Goal: Transaction & Acquisition: Purchase product/service

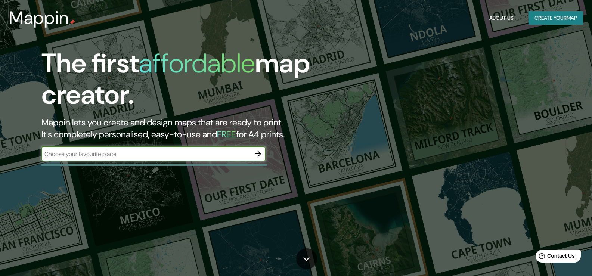
drag, startPoint x: 0, startPoint y: 0, endPoint x: 109, endPoint y: 154, distance: 188.7
click at [109, 154] on input "text" at bounding box center [145, 154] width 209 height 9
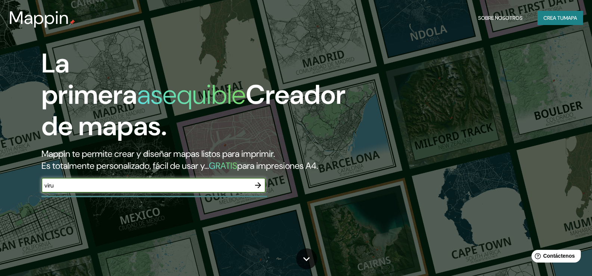
type input "viru"
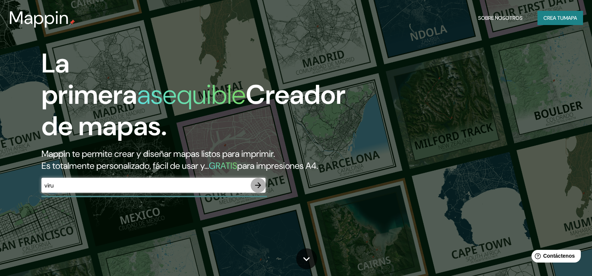
click at [257, 190] on icon "button" at bounding box center [258, 185] width 9 height 9
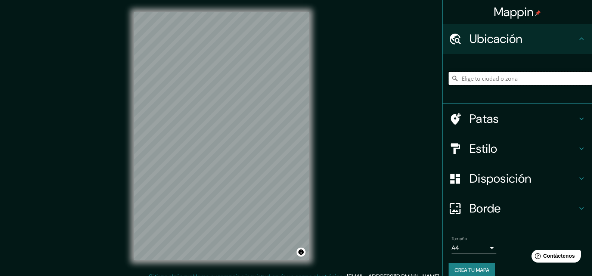
click at [475, 81] on input "Elige tu ciudad o zona" at bounding box center [521, 78] width 144 height 13
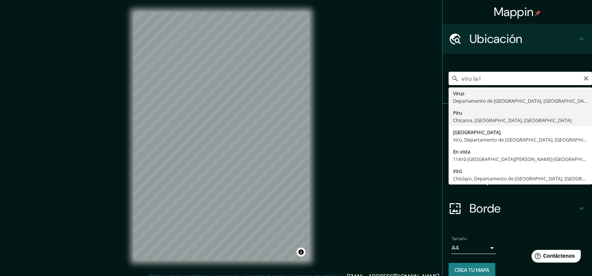
type input "Piru, Chicama, Departamento de La Libertad, Perú"
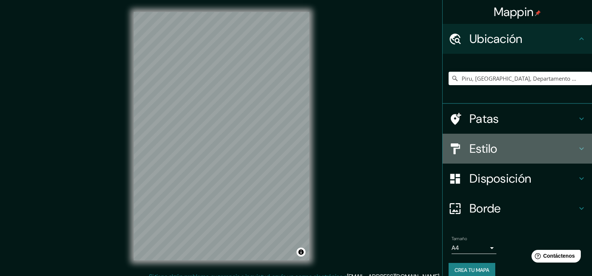
click at [484, 151] on font "Estilo" at bounding box center [484, 149] width 28 height 16
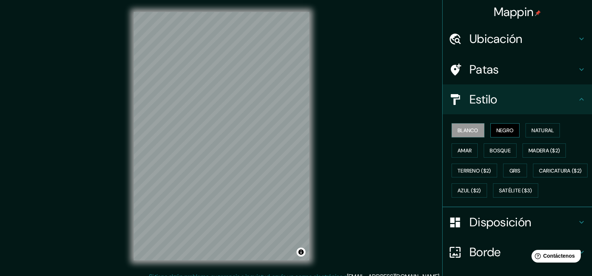
click at [498, 135] on font "Negro" at bounding box center [506, 131] width 18 height 10
click at [532, 128] on font "Natural" at bounding box center [543, 130] width 22 height 7
click at [443, 144] on div "Blanco Negro Natural Amar Bosque Madera ($2) Terreno ($2) Gris Caricatura ($2) …" at bounding box center [517, 160] width 149 height 93
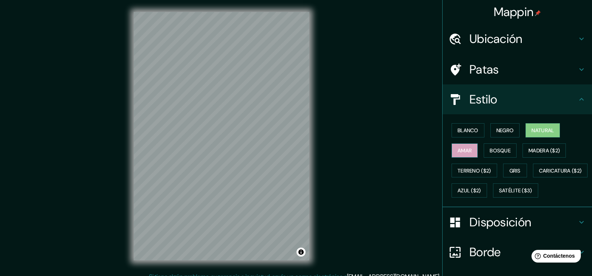
click at [458, 149] on font "Amar" at bounding box center [465, 150] width 14 height 7
click at [505, 147] on font "Bosque" at bounding box center [500, 150] width 21 height 7
click at [482, 230] on font "Disposición" at bounding box center [501, 223] width 62 height 16
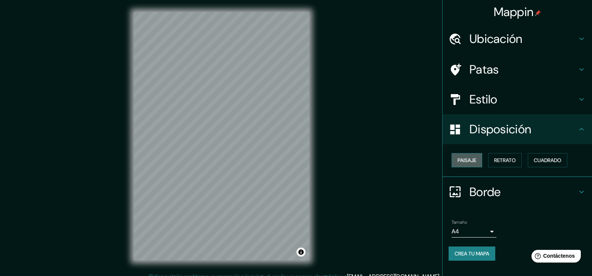
click at [473, 165] on button "Paisaje" at bounding box center [467, 160] width 31 height 14
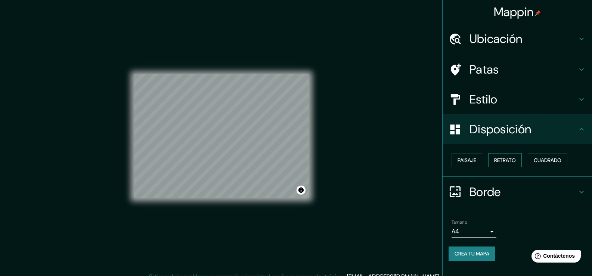
click at [508, 163] on font "Retrato" at bounding box center [505, 160] width 22 height 7
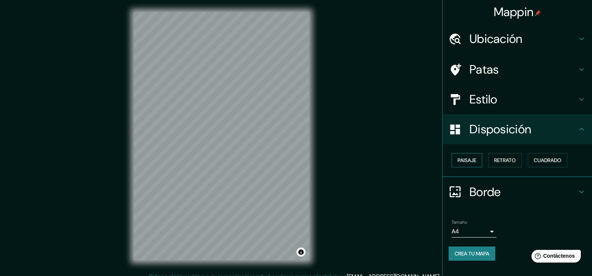
click at [476, 159] on font "Paisaje" at bounding box center [467, 160] width 19 height 7
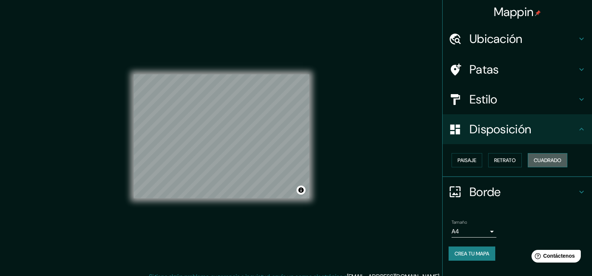
click at [568, 158] on button "Cuadrado" at bounding box center [548, 160] width 40 height 14
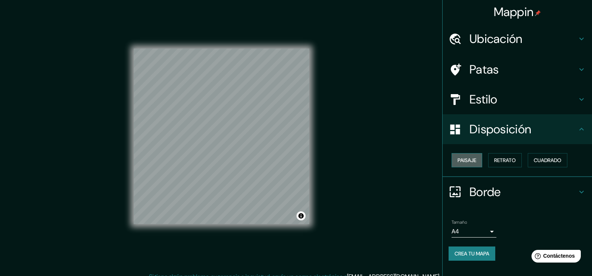
click at [481, 161] on button "Paisaje" at bounding box center [467, 160] width 31 height 14
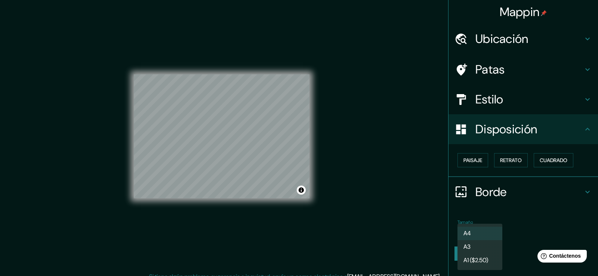
click at [467, 235] on body "Mappin Ubicación Piru, Chicama, Departamento de La Libertad, Perú Patas Estilo …" at bounding box center [299, 138] width 598 height 276
click at [474, 245] on li "A3" at bounding box center [479, 248] width 45 height 14
type input "a4"
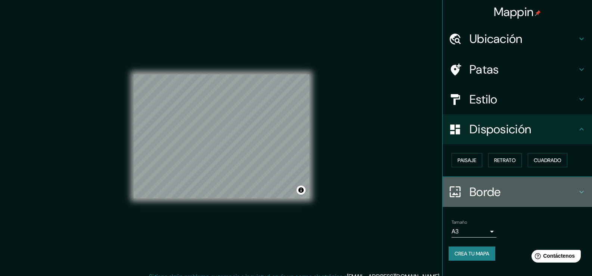
click at [482, 190] on font "Borde" at bounding box center [485, 192] width 31 height 16
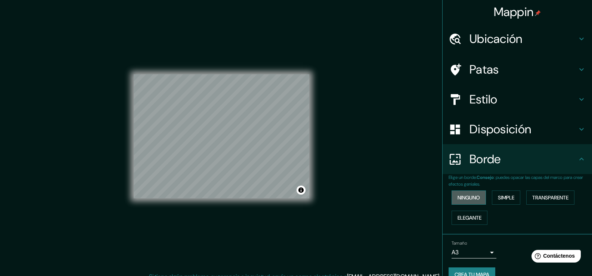
click at [476, 200] on button "Ninguno" at bounding box center [469, 198] width 34 height 14
click at [499, 200] on font "Simple" at bounding box center [506, 197] width 16 height 7
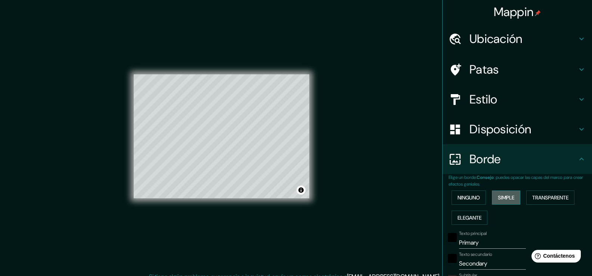
click at [503, 201] on font "Simple" at bounding box center [506, 197] width 16 height 7
type input "38"
click at [543, 202] on font "Transparente" at bounding box center [551, 198] width 36 height 10
click at [470, 218] on font "Elegante" at bounding box center [470, 218] width 24 height 7
click at [466, 200] on font "Ninguno" at bounding box center [469, 197] width 22 height 7
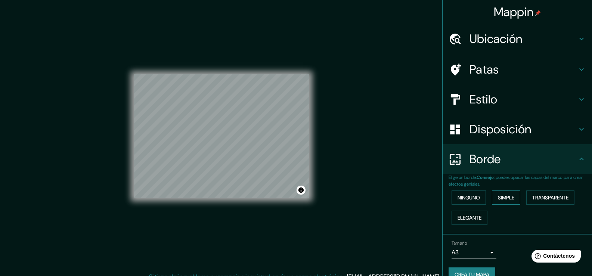
click at [498, 198] on font "Simple" at bounding box center [506, 197] width 16 height 7
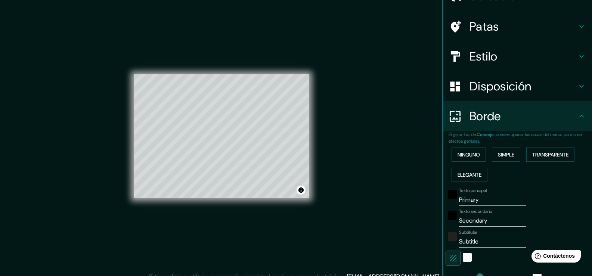
scroll to position [75, 0]
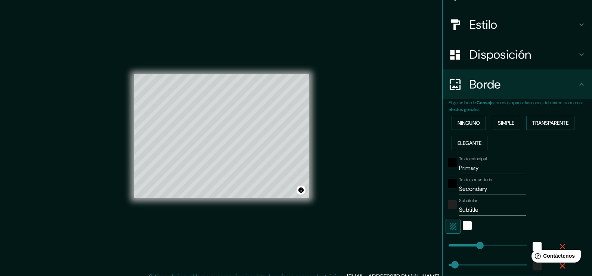
type input "49"
drag, startPoint x: 465, startPoint y: 244, endPoint x: 451, endPoint y: 243, distance: 13.9
click at [448, 205] on div "color-222222" at bounding box center [452, 204] width 9 height 9
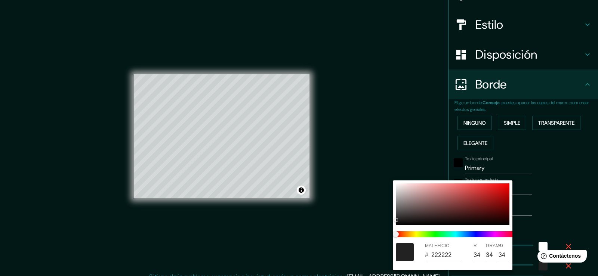
click at [412, 252] on div at bounding box center [405, 252] width 18 height 18
type input "38"
type input "212121"
type input "33"
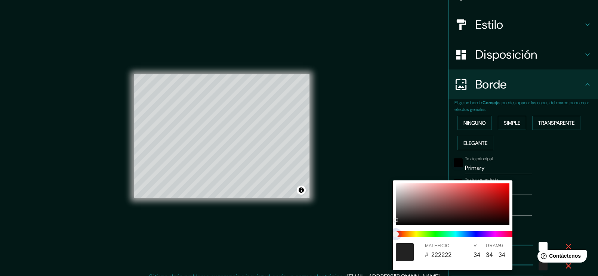
type input "33"
click at [422, 232] on span at bounding box center [456, 234] width 120 height 6
click at [411, 148] on div at bounding box center [299, 138] width 598 height 276
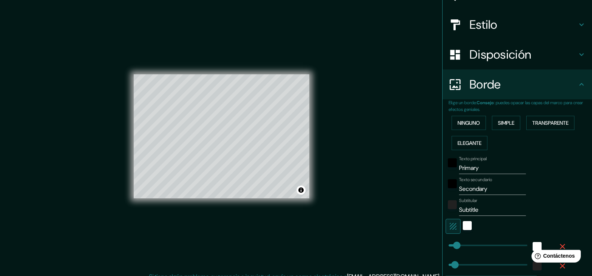
click at [453, 165] on div at bounding box center [452, 165] width 13 height 18
drag, startPoint x: 475, startPoint y: 170, endPoint x: 410, endPoint y: 170, distance: 64.3
click at [410, 170] on div "Mappin Ubicación Piru, Chicama, Departamento de La Libertad, Perú Patas Estilo …" at bounding box center [296, 142] width 592 height 284
type input "38"
drag, startPoint x: 489, startPoint y: 189, endPoint x: 438, endPoint y: 188, distance: 51.6
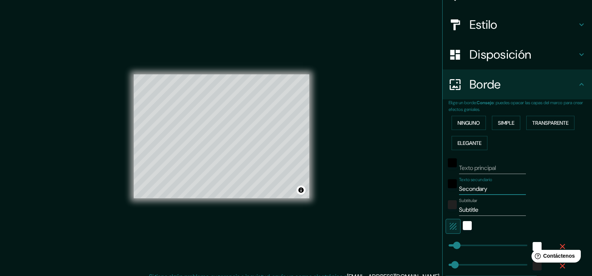
click at [443, 188] on div "Elige un borde. Consejo : puedes opacar las capas del marco para crear efectos …" at bounding box center [517, 197] width 149 height 197
type input "38"
click at [466, 226] on div "blanco" at bounding box center [467, 225] width 9 height 9
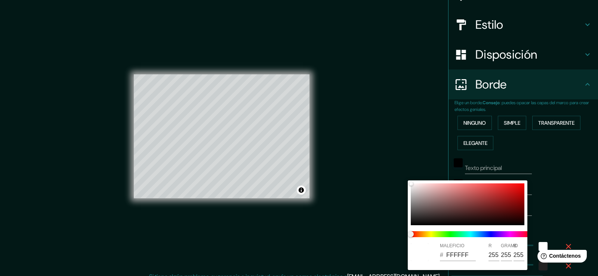
click at [561, 139] on div at bounding box center [299, 138] width 598 height 276
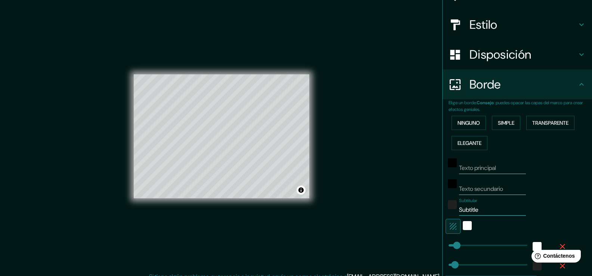
drag, startPoint x: 488, startPoint y: 209, endPoint x: 390, endPoint y: 207, distance: 98.7
click at [391, 207] on div "Mappin Ubicación Piru, Chicama, Departamento de La Libertad, Perú Patas Estilo …" at bounding box center [296, 142] width 592 height 284
type input "38"
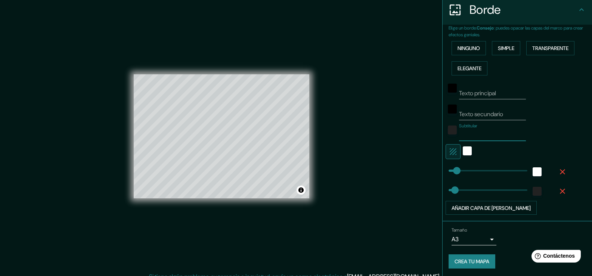
click at [558, 172] on icon "button" at bounding box center [562, 171] width 9 height 9
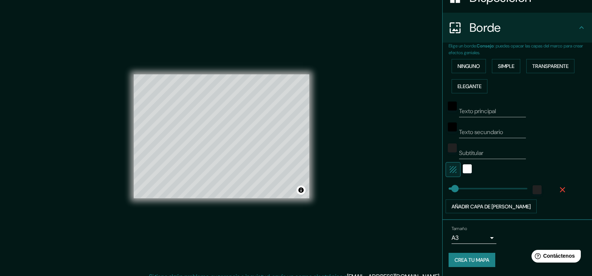
scroll to position [132, 0]
type input "Subtitle"
type input "38"
type input "Subtitle"
click at [559, 192] on icon "button" at bounding box center [562, 189] width 9 height 9
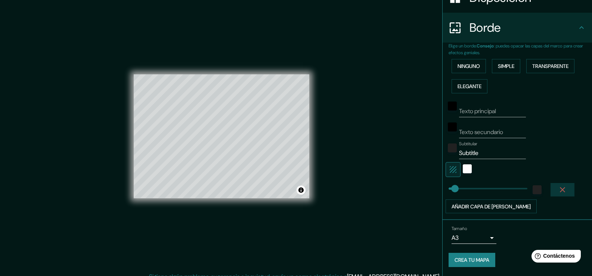
scroll to position [112, 0]
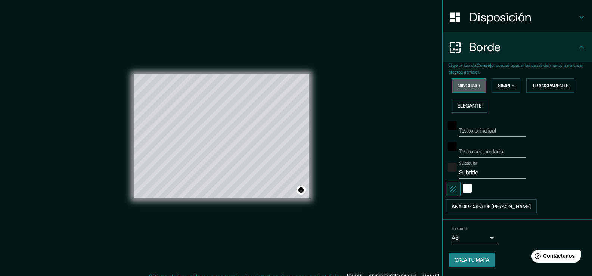
click at [474, 86] on font "Ninguno" at bounding box center [469, 85] width 22 height 7
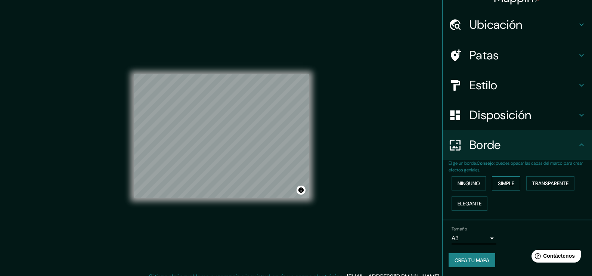
click at [498, 185] on font "Simple" at bounding box center [506, 183] width 16 height 7
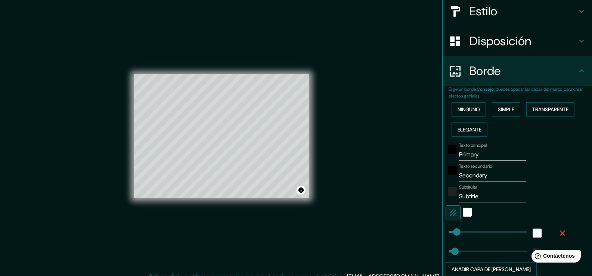
scroll to position [89, 0]
drag, startPoint x: 484, startPoint y: 154, endPoint x: 446, endPoint y: 157, distance: 38.6
click at [447, 155] on div "Texto principal Primary" at bounding box center [507, 151] width 123 height 18
type input "38"
drag, startPoint x: 488, startPoint y: 195, endPoint x: 463, endPoint y: 196, distance: 25.1
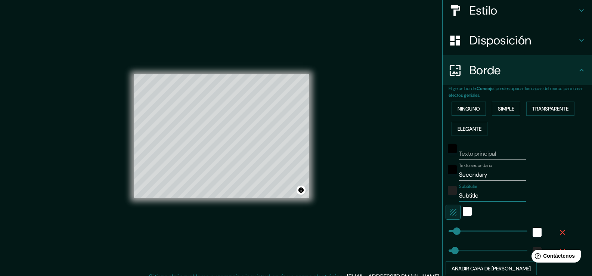
click at [463, 196] on input "Subtitle" at bounding box center [492, 196] width 67 height 12
click at [491, 175] on input "Secondary" at bounding box center [492, 175] width 67 height 12
drag, startPoint x: 475, startPoint y: 174, endPoint x: 437, endPoint y: 183, distance: 39.6
click at [431, 175] on div "Mappin Ubicación Piru, Chicama, Departamento de La Libertad, Perú Patas Estilo …" at bounding box center [296, 142] width 592 height 284
type input "38"
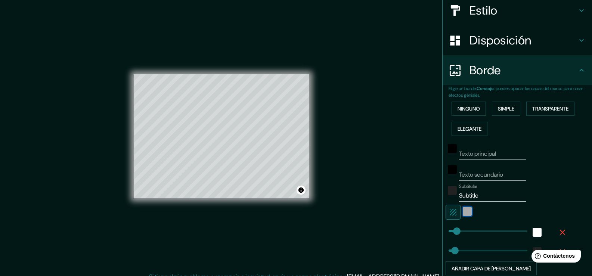
click at [463, 212] on div "blanco" at bounding box center [467, 211] width 9 height 9
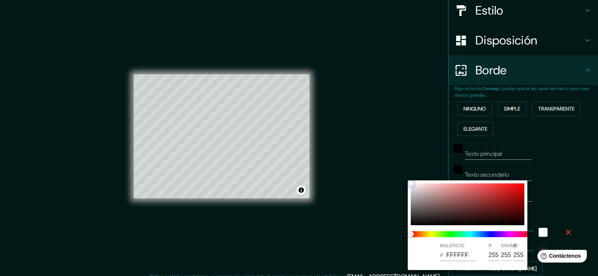
click at [411, 218] on div at bounding box center [468, 205] width 114 height 42
type input "38"
type input "2E2E2E"
type input "46"
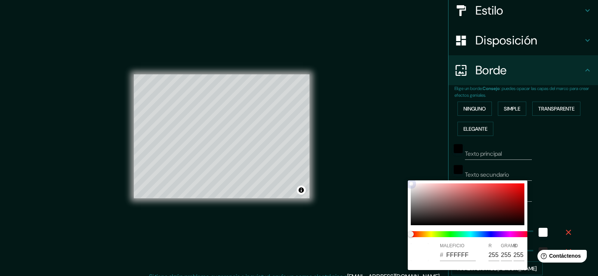
type input "46"
drag, startPoint x: 548, startPoint y: 191, endPoint x: 504, endPoint y: 205, distance: 46.2
click at [548, 191] on div at bounding box center [299, 138] width 598 height 276
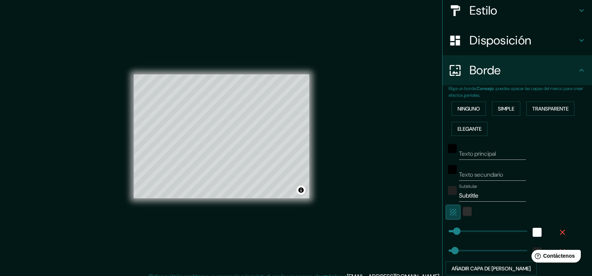
click at [453, 213] on button "button" at bounding box center [453, 212] width 15 height 15
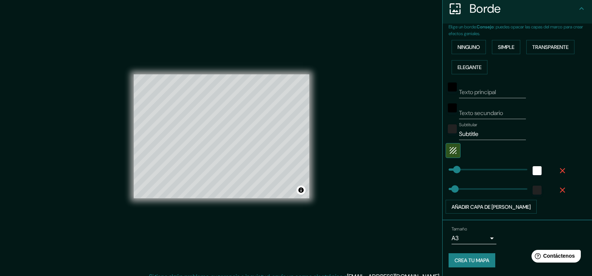
scroll to position [151, 0]
click at [360, 145] on div "Mappin Ubicación Piru, Chicama, Departamento de La Libertad, Perú Patas Estilo …" at bounding box center [296, 142] width 592 height 284
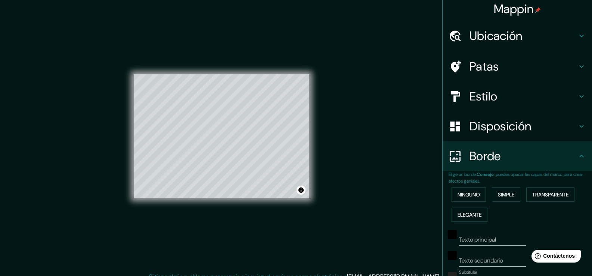
scroll to position [0, 0]
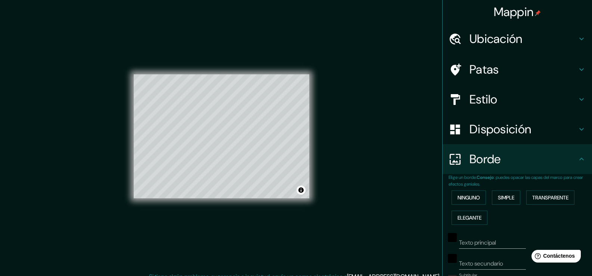
click at [489, 130] on font "Disposición" at bounding box center [501, 129] width 62 height 16
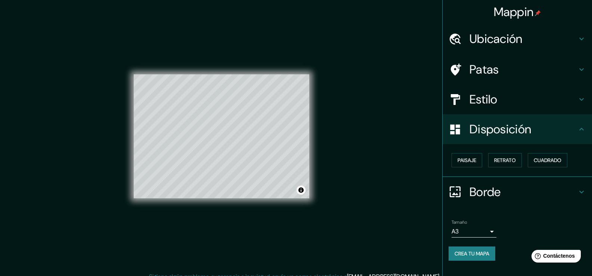
click at [485, 107] on font "Estilo" at bounding box center [484, 100] width 28 height 16
type input "38"
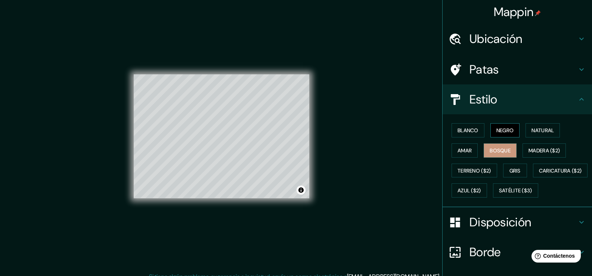
click at [498, 130] on font "Negro" at bounding box center [506, 130] width 18 height 7
click at [466, 133] on font "Blanco" at bounding box center [468, 130] width 21 height 7
click at [466, 144] on button "Amar" at bounding box center [465, 151] width 26 height 14
click at [512, 166] on font "Gris" at bounding box center [515, 171] width 11 height 10
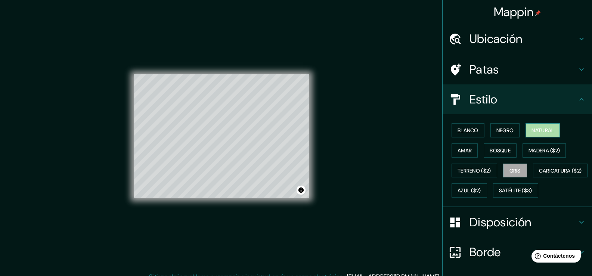
click at [543, 134] on font "Natural" at bounding box center [543, 131] width 22 height 10
click at [468, 148] on button "Amar" at bounding box center [465, 151] width 26 height 14
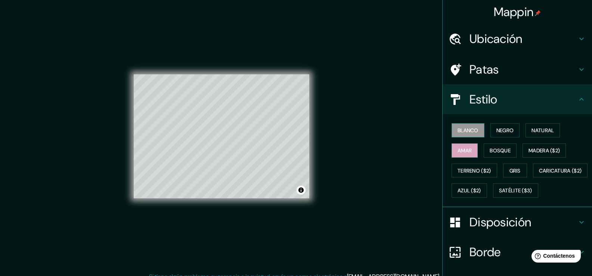
click at [472, 130] on font "Blanco" at bounding box center [468, 130] width 21 height 7
click at [508, 132] on font "Negro" at bounding box center [506, 130] width 18 height 7
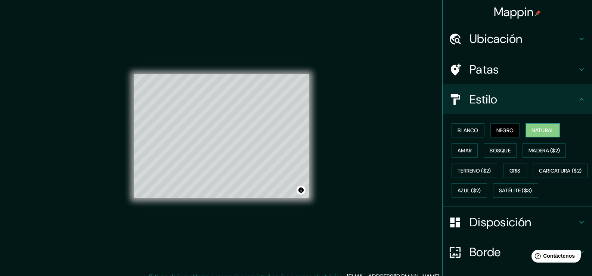
click at [532, 131] on font "Natural" at bounding box center [543, 130] width 22 height 7
click at [502, 151] on font "Bosque" at bounding box center [500, 150] width 21 height 7
click at [494, 67] on h4 "Patas" at bounding box center [524, 69] width 108 height 15
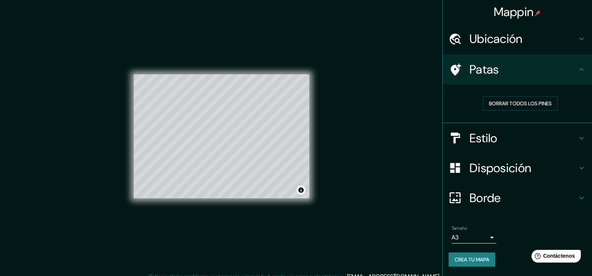
click at [479, 130] on font "Estilo" at bounding box center [484, 138] width 28 height 16
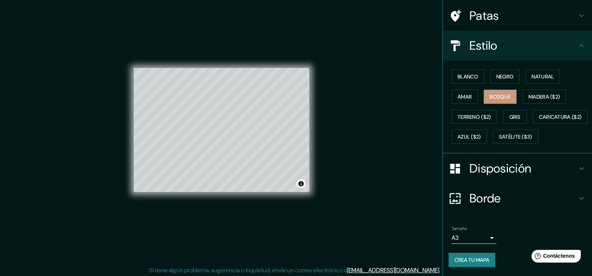
scroll to position [8, 0]
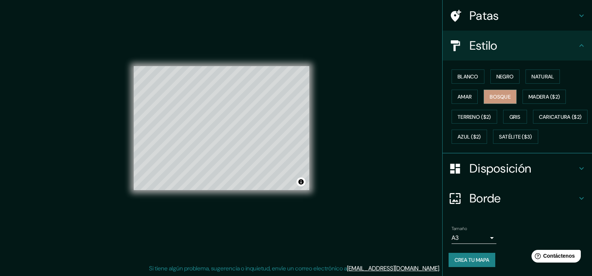
click at [474, 201] on font "Borde" at bounding box center [485, 199] width 31 height 16
type input "38"
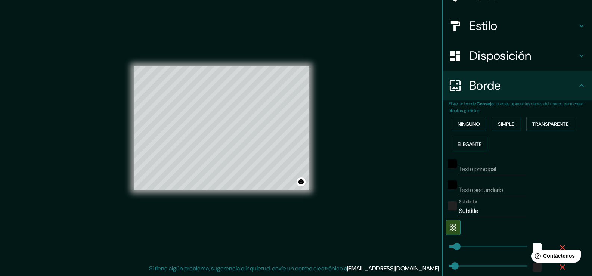
click at [394, 171] on div "Mappin Ubicación Piru, Chicama, Departamento de La Libertad, Perú Patas Estilo …" at bounding box center [296, 134] width 592 height 284
click at [467, 129] on font "Ninguno" at bounding box center [469, 124] width 22 height 10
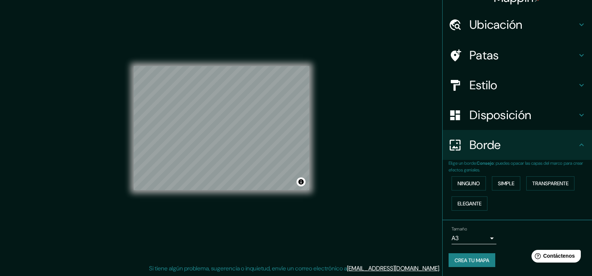
click at [497, 175] on div "Ninguno Simple Transparente Elegante" at bounding box center [521, 193] width 144 height 40
click at [501, 182] on font "Simple" at bounding box center [506, 183] width 16 height 7
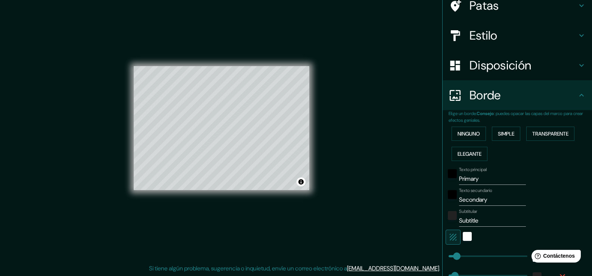
scroll to position [126, 0]
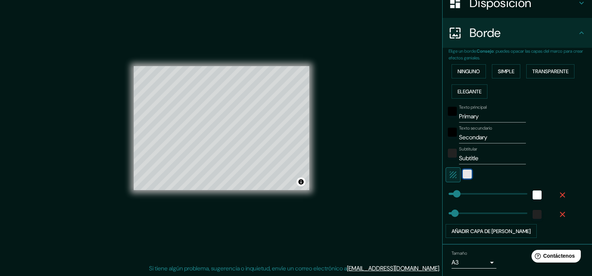
click at [463, 173] on div "blanco" at bounding box center [467, 174] width 9 height 9
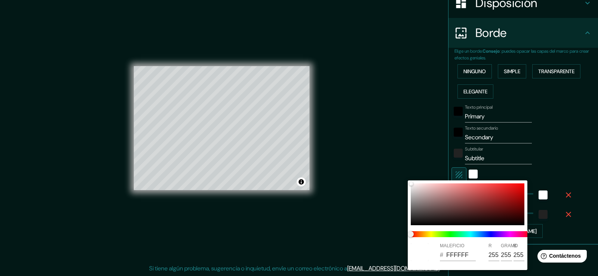
click at [453, 172] on div at bounding box center [299, 138] width 598 height 276
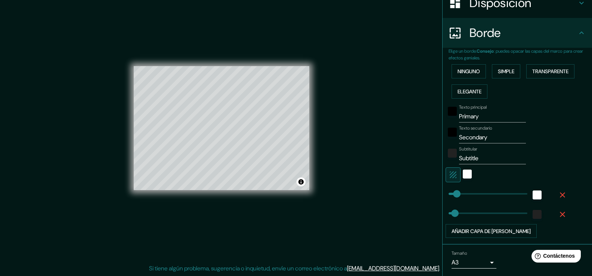
click at [450, 176] on icon "button" at bounding box center [453, 174] width 9 height 9
drag, startPoint x: 485, startPoint y: 114, endPoint x: 381, endPoint y: 105, distance: 104.7
click at [386, 105] on div "Mappin Ubicación Piru, Chicama, Departamento de La Libertad, Perú Patas Estilo …" at bounding box center [296, 134] width 592 height 284
click at [253, 215] on div "© Mapbox © OpenStreetMap Improve this map" at bounding box center [222, 128] width 176 height 249
drag, startPoint x: 231, startPoint y: 170, endPoint x: 231, endPoint y: 145, distance: 24.7
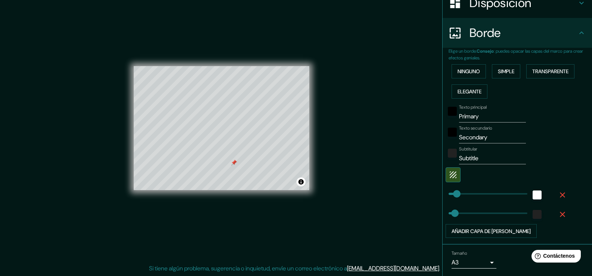
click at [231, 160] on div at bounding box center [234, 163] width 6 height 6
click at [277, 226] on div "© Mapbox © OpenStreetMap Improve this map" at bounding box center [222, 128] width 176 height 249
click at [252, 57] on div "© Mapbox © OpenStreetMap Improve this map" at bounding box center [222, 128] width 176 height 249
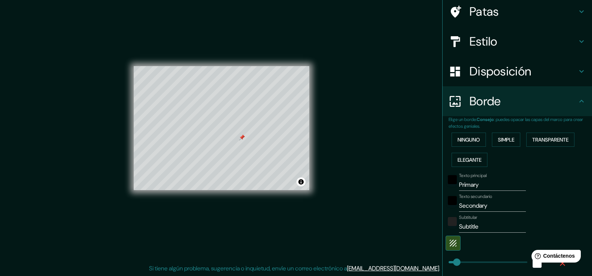
scroll to position [0, 0]
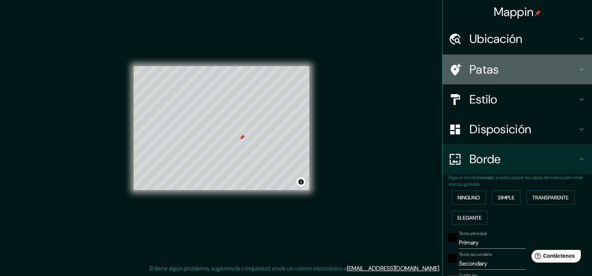
click at [487, 67] on font "Patas" at bounding box center [485, 70] width 30 height 16
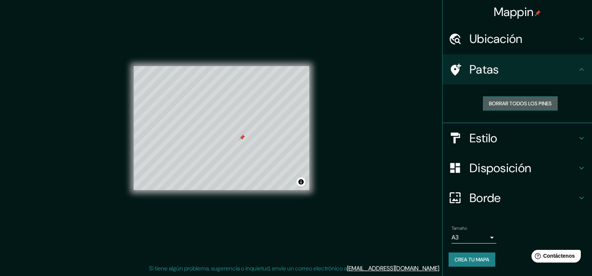
click at [519, 106] on font "Borrar todos los pines" at bounding box center [520, 103] width 63 height 7
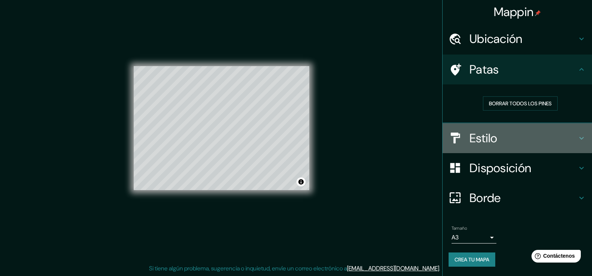
click at [483, 146] on div "Estilo" at bounding box center [517, 138] width 149 height 30
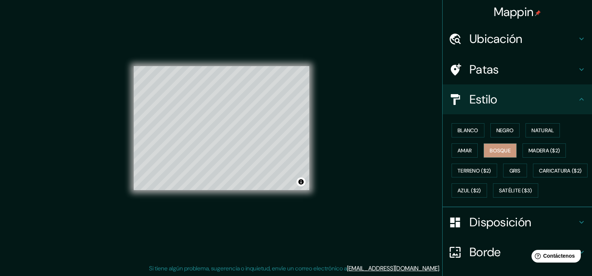
click at [273, 207] on div "© Mapbox © OpenStreetMap Improve this map" at bounding box center [222, 128] width 176 height 249
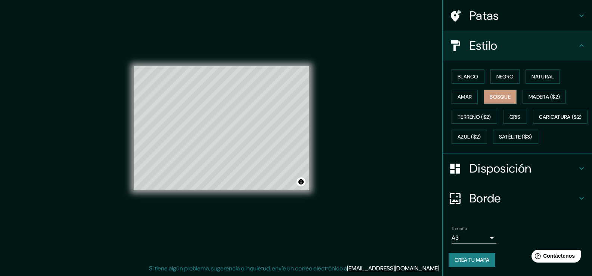
scroll to position [74, 0]
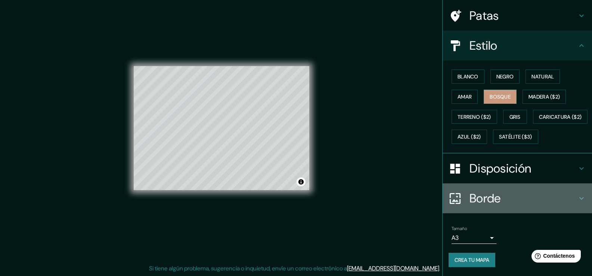
click at [471, 198] on font "Borde" at bounding box center [485, 199] width 31 height 16
type input "38"
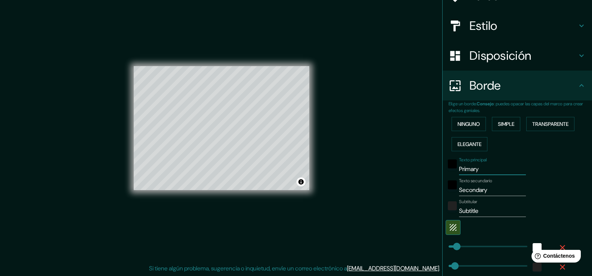
drag, startPoint x: 483, startPoint y: 169, endPoint x: 406, endPoint y: 172, distance: 77.8
click at [406, 172] on div "Mappin Ubicación Piru, Chicama, Departamento de La Libertad, Perú Patas Estilo …" at bounding box center [296, 134] width 592 height 284
paste input "Centro de inn"
type input "Centro de inn"
type input "38"
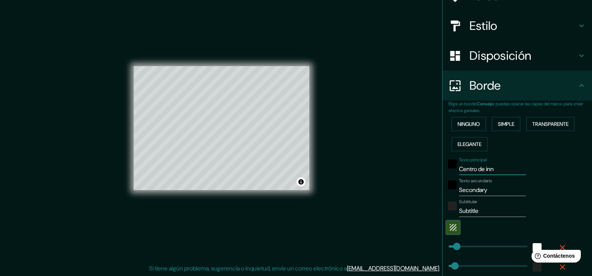
drag, startPoint x: 492, startPoint y: 173, endPoint x: 372, endPoint y: 189, distance: 121.1
click at [377, 189] on div "Mappin Ubicación Piru, Chicama, Departamento de La Libertad, Perú Patas Estilo …" at bounding box center [296, 134] width 592 height 284
type input "38"
drag, startPoint x: 487, startPoint y: 191, endPoint x: 412, endPoint y: 195, distance: 75.6
click at [424, 195] on div "Mappin Ubicación Piru, Chicama, Departamento de La Libertad, Perú Patas Estilo …" at bounding box center [296, 134] width 592 height 284
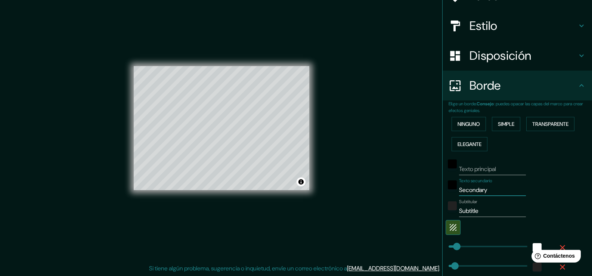
type input "38"
drag, startPoint x: 483, startPoint y: 210, endPoint x: 413, endPoint y: 206, distance: 70.8
click at [416, 206] on div "Mappin Ubicación Piru, Chicama, Departamento de La Libertad, Perú Patas Estilo …" at bounding box center [296, 134] width 592 height 284
type input "38"
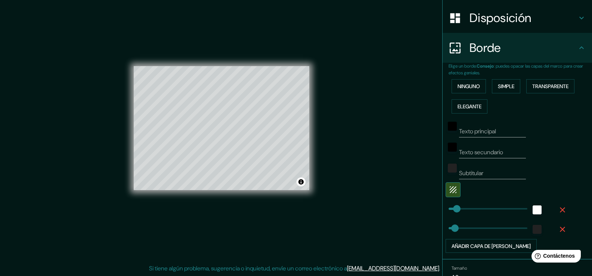
scroll to position [151, 0]
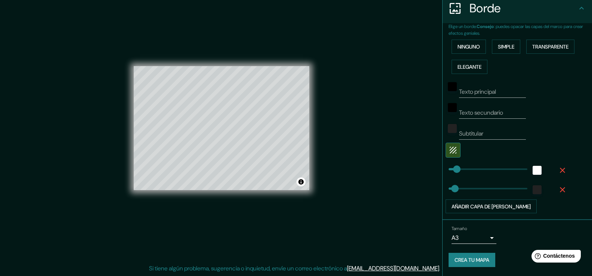
click at [474, 258] on font "Crea tu mapa" at bounding box center [472, 260] width 35 height 7
click at [455, 259] on font "Crea tu mapa" at bounding box center [472, 260] width 35 height 7
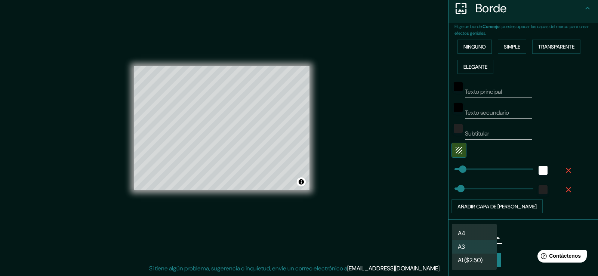
click at [476, 238] on body "Mappin Ubicación Piru, Chicama, Departamento de La Libertad, Perú Patas Estilo …" at bounding box center [299, 130] width 598 height 276
click at [510, 228] on div at bounding box center [299, 138] width 598 height 276
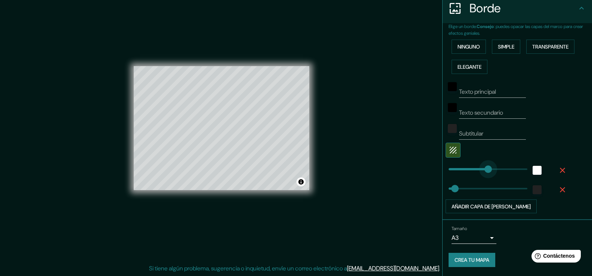
type input "470"
drag, startPoint x: 470, startPoint y: 164, endPoint x: 591, endPoint y: 165, distance: 120.7
type input "38"
type input "0"
drag, startPoint x: 519, startPoint y: 168, endPoint x: 360, endPoint y: 175, distance: 158.6
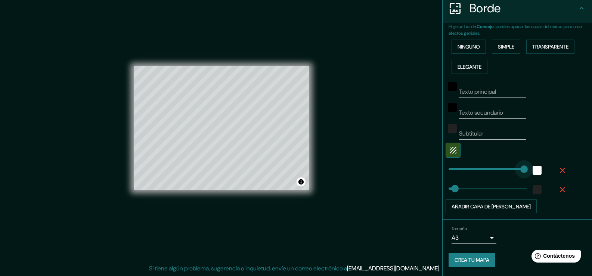
type input "38"
type input "29"
type input "38"
type input "11"
type input "62"
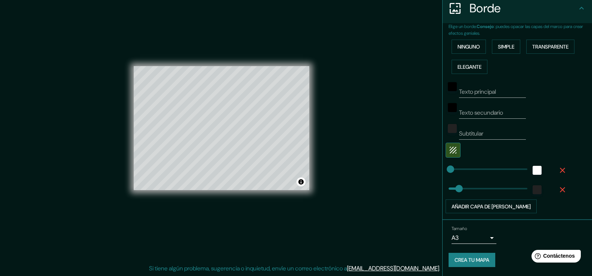
type input "47"
click at [477, 261] on font "Crea tu mapa" at bounding box center [472, 260] width 35 height 7
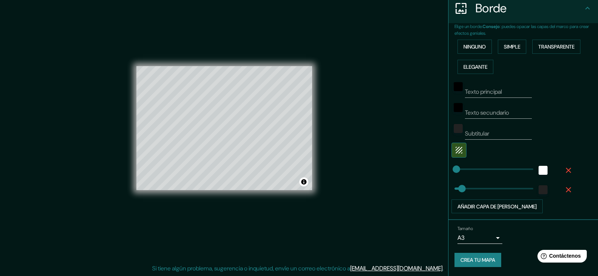
click at [487, 242] on body "Mappin Ubicación Piru, Chicama, Departamento de La Libertad, Perú Patas Estilo …" at bounding box center [299, 130] width 598 height 276
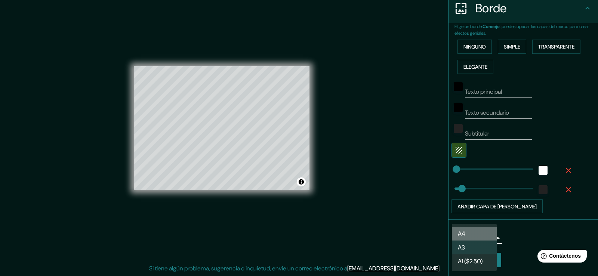
click at [471, 232] on li "A4" at bounding box center [474, 234] width 45 height 14
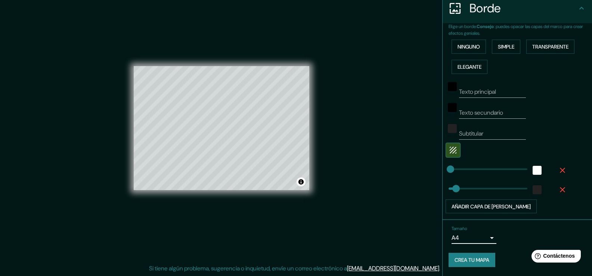
click at [475, 262] on font "Crea tu mapa" at bounding box center [472, 260] width 35 height 7
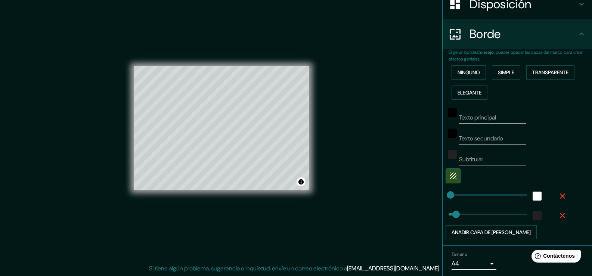
scroll to position [114, 0]
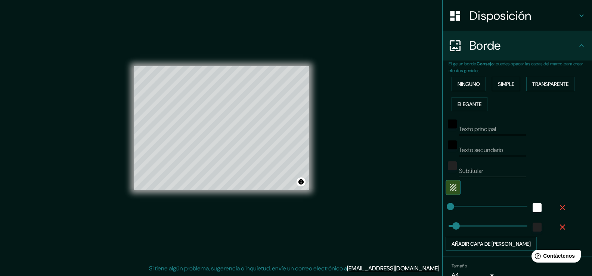
click at [486, 51] on font "Borde" at bounding box center [485, 46] width 31 height 16
click at [582, 44] on div "Borde" at bounding box center [517, 46] width 149 height 30
click at [580, 45] on icon at bounding box center [581, 45] width 9 height 9
click at [577, 46] on icon at bounding box center [581, 45] width 9 height 9
drag, startPoint x: 293, startPoint y: 202, endPoint x: 373, endPoint y: 205, distance: 79.7
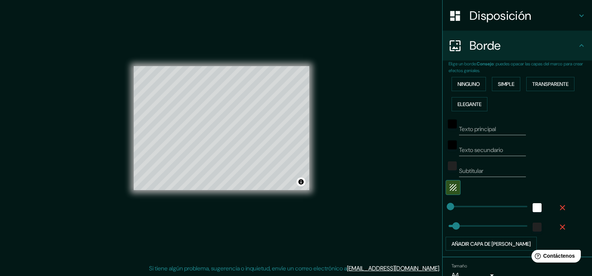
click at [373, 205] on div "Mappin Ubicación Piru, Chicama, Departamento de La Libertad, Perú Patas Estilo …" at bounding box center [296, 134] width 592 height 284
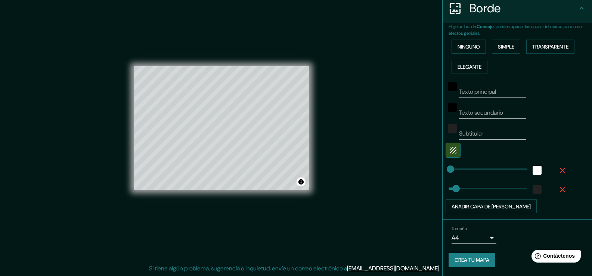
click at [478, 238] on body "Mappin Ubicación Piru, Chicama, Departamento de La Libertad, Perú Patas Estilo …" at bounding box center [296, 130] width 592 height 276
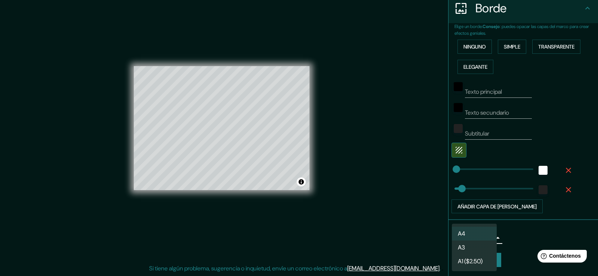
click at [463, 243] on font "A3" at bounding box center [461, 247] width 7 height 9
type input "a4"
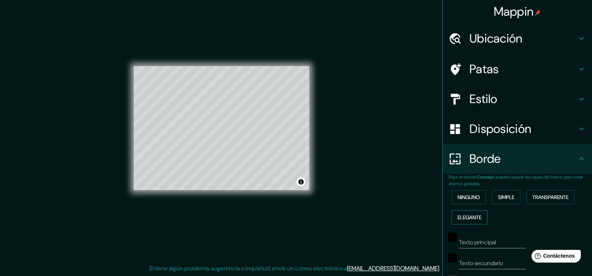
scroll to position [0, 0]
click at [482, 112] on div "Estilo" at bounding box center [517, 99] width 149 height 30
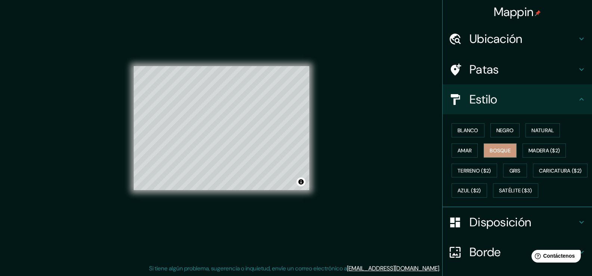
click at [487, 74] on font "Patas" at bounding box center [485, 70] width 30 height 16
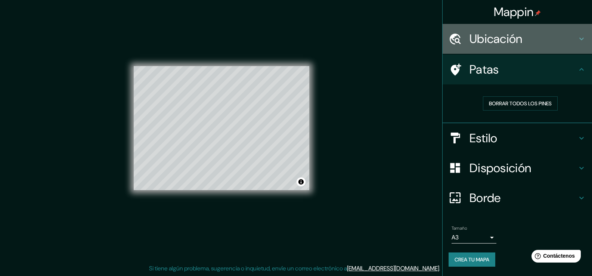
click at [491, 44] on font "Ubicación" at bounding box center [496, 39] width 53 height 16
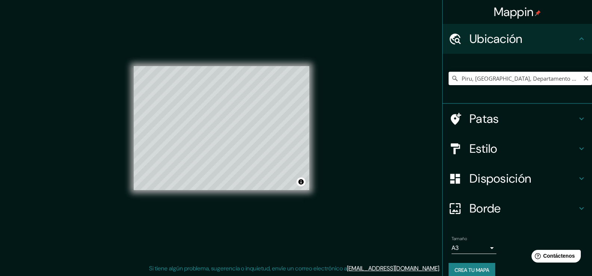
click at [483, 81] on input "Piru, Chicama, Departamento de La Libertad, Perú" at bounding box center [521, 78] width 144 height 13
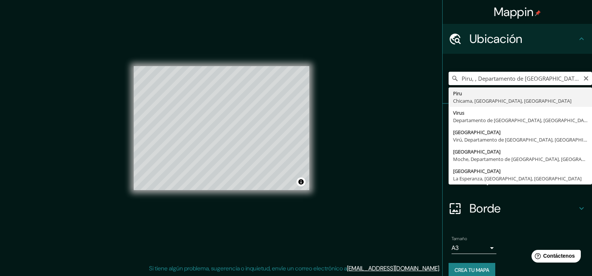
type input "Piru, , Departamento de La Libertad, Perú"
click at [372, 190] on div "Mappin Ubicación Piru, , Departamento de La Libertad, Perú Piru Chicama, Depart…" at bounding box center [296, 134] width 592 height 284
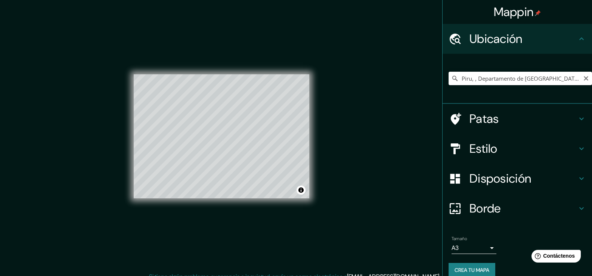
click at [476, 122] on font "Patas" at bounding box center [485, 119] width 30 height 16
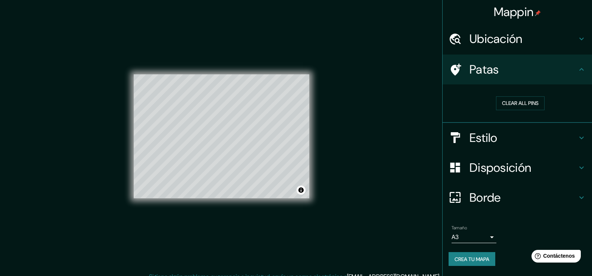
click at [478, 140] on font "Estilo" at bounding box center [484, 138] width 28 height 16
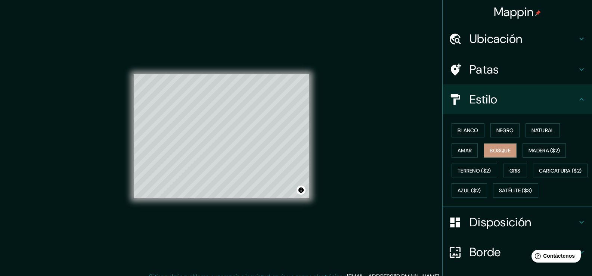
click at [499, 230] on font "Disposición" at bounding box center [501, 223] width 62 height 16
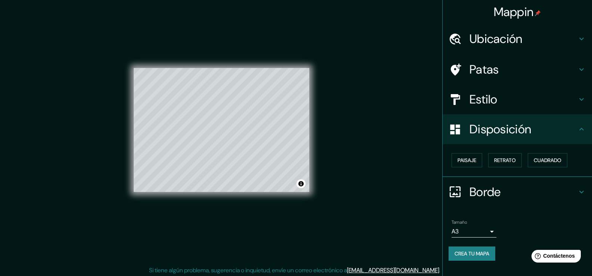
scroll to position [8, 0]
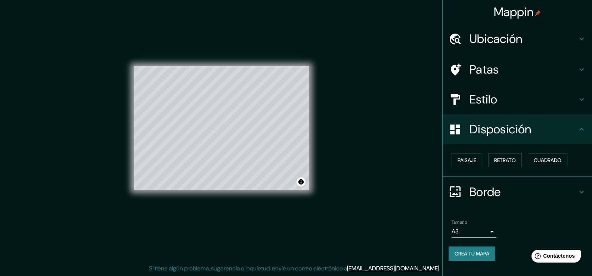
drag, startPoint x: 457, startPoint y: 157, endPoint x: 455, endPoint y: 227, distance: 70.7
click at [454, 225] on ul "Ubicación Piru, , Departamento de La Libertad, Perú Piru Chicama, Departamento …" at bounding box center [517, 147] width 149 height 246
click at [469, 162] on font "Paisaje" at bounding box center [467, 160] width 19 height 7
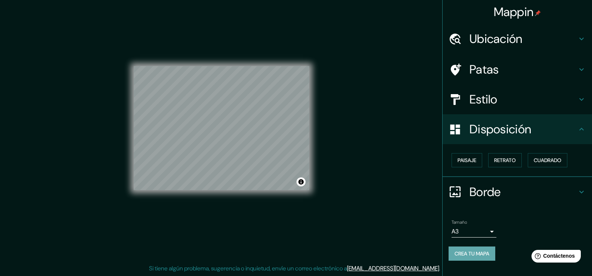
click at [477, 258] on font "Crea tu mapa" at bounding box center [472, 254] width 35 height 10
click at [494, 63] on font "Patas" at bounding box center [485, 70] width 30 height 16
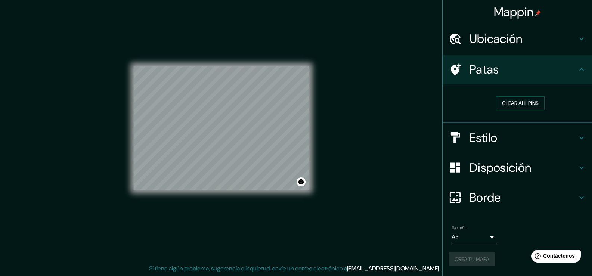
click at [493, 37] on font "Ubicación" at bounding box center [496, 39] width 53 height 16
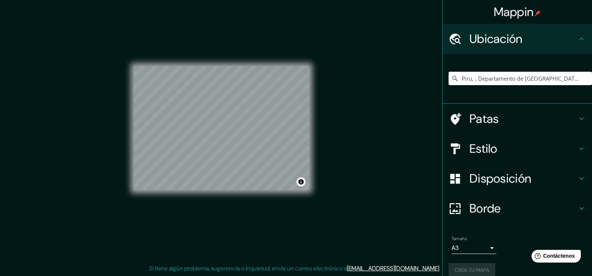
click at [473, 150] on font "Estilo" at bounding box center [484, 149] width 28 height 16
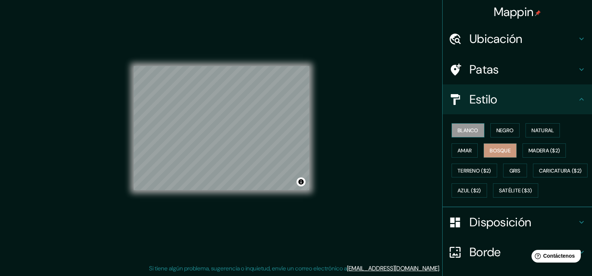
click at [464, 128] on font "Blanco" at bounding box center [468, 130] width 21 height 7
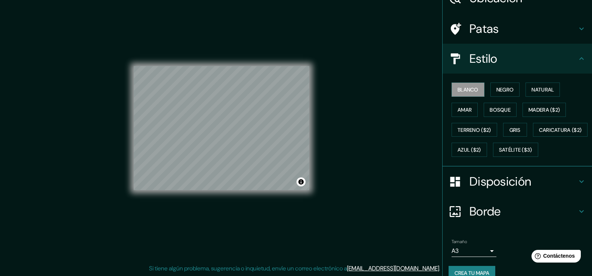
scroll to position [74, 0]
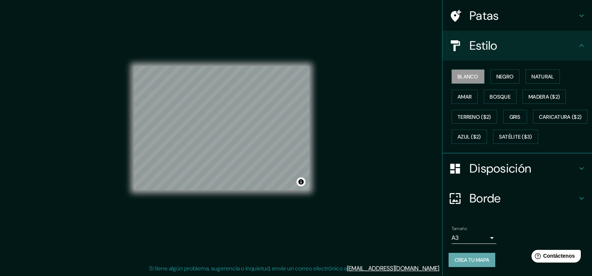
click at [467, 263] on font "Crea tu mapa" at bounding box center [472, 260] width 35 height 7
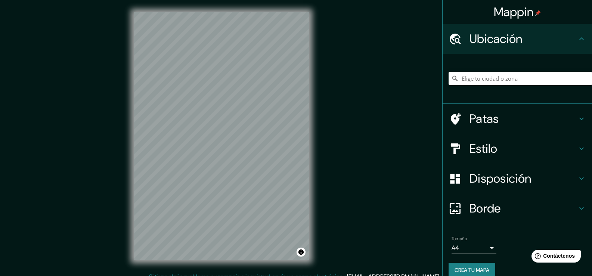
click at [466, 271] on font "Crea tu mapa" at bounding box center [472, 270] width 35 height 7
click at [491, 44] on font "Ubicación" at bounding box center [496, 39] width 53 height 16
click at [484, 75] on input "Elige tu ciudad o zona" at bounding box center [521, 78] width 144 height 13
type input "[GEOGRAPHIC_DATA], [GEOGRAPHIC_DATA], [GEOGRAPHIC_DATA]"
click at [461, 237] on font "Tamaño" at bounding box center [459, 239] width 15 height 6
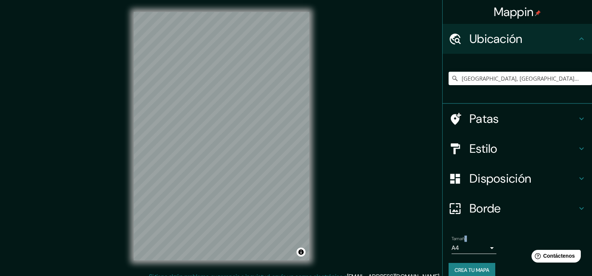
click at [460, 246] on body "Mappin Ubicación Viru, Departamento de La Libertad, Perú Virus Departamento de …" at bounding box center [296, 138] width 592 height 276
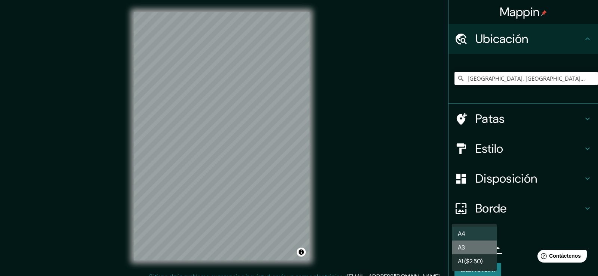
click at [473, 250] on li "A3" at bounding box center [474, 248] width 45 height 14
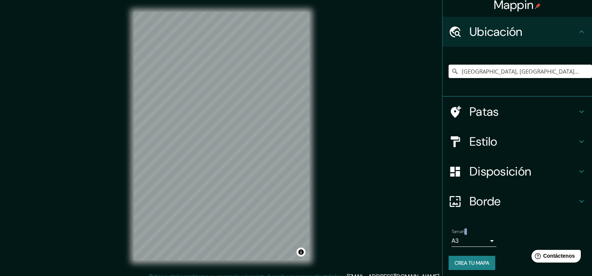
scroll to position [10, 0]
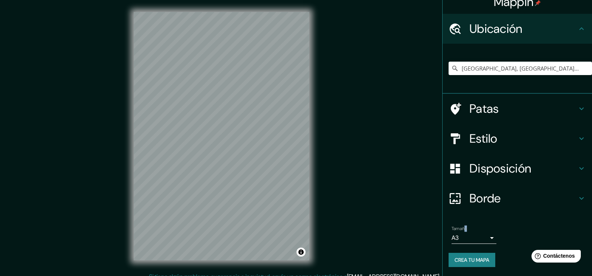
click at [502, 191] on h4 "Borde" at bounding box center [524, 198] width 108 height 15
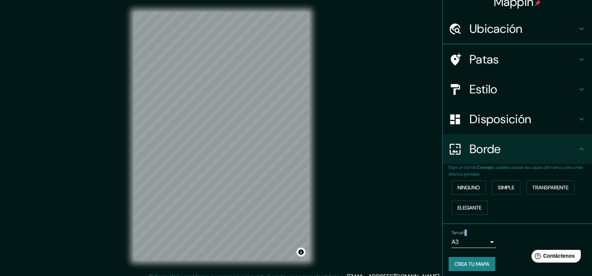
scroll to position [0, 0]
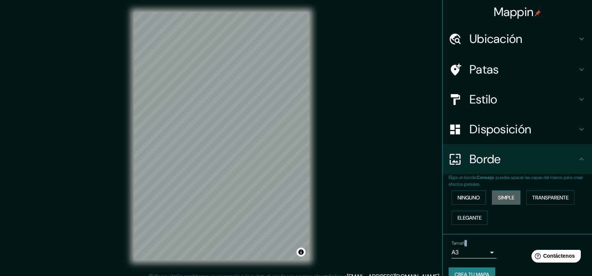
click at [509, 198] on font "Simple" at bounding box center [506, 197] width 16 height 7
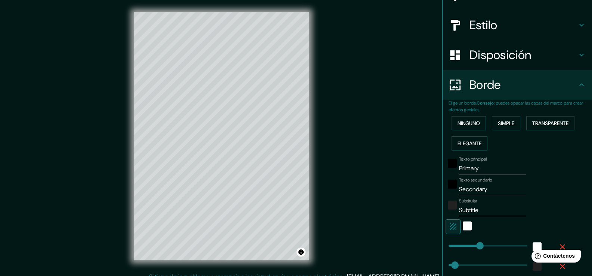
scroll to position [75, 0]
drag, startPoint x: 464, startPoint y: 223, endPoint x: 448, endPoint y: 226, distance: 16.4
click at [447, 231] on div at bounding box center [507, 226] width 123 height 15
click at [450, 226] on icon "button" at bounding box center [453, 226] width 7 height 7
type input "38"
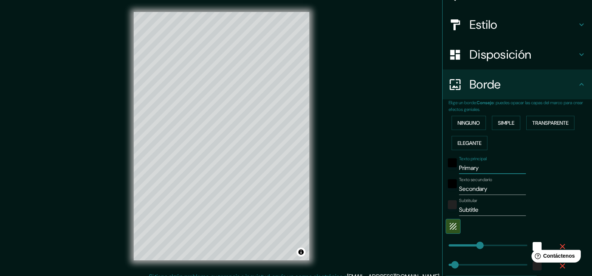
drag, startPoint x: 484, startPoint y: 167, endPoint x: 418, endPoint y: 172, distance: 65.6
click at [419, 172] on div "Mappin Ubicación Viru, Departamento de La Libertad, Perú Virus Departamento de …" at bounding box center [296, 142] width 592 height 284
type input "38"
drag, startPoint x: 500, startPoint y: 191, endPoint x: 458, endPoint y: 200, distance: 43.1
click at [433, 191] on div "Mappin Ubicación Viru, Departamento de La Libertad, Perú Virus Departamento de …" at bounding box center [296, 142] width 592 height 284
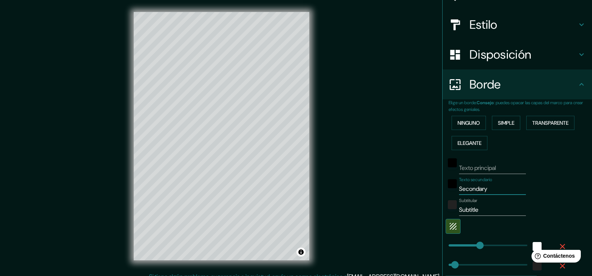
type input "38"
drag, startPoint x: 483, startPoint y: 213, endPoint x: 437, endPoint y: 210, distance: 46.8
click at [443, 210] on div "Elige un borde. Consejo : puedes opacar las capas del marco para crear efectos …" at bounding box center [517, 197] width 149 height 197
type input "38"
type input "112"
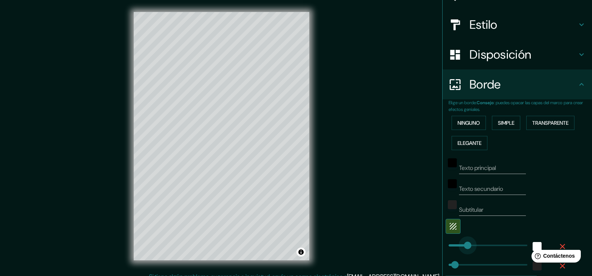
drag, startPoint x: 473, startPoint y: 249, endPoint x: 462, endPoint y: 249, distance: 11.2
type input "38"
type input "109"
drag, startPoint x: 465, startPoint y: 247, endPoint x: 459, endPoint y: 246, distance: 6.1
type input "38"
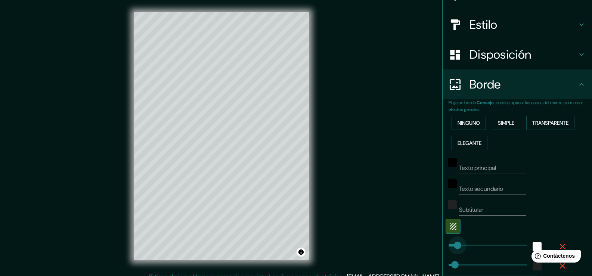
type input "45"
drag, startPoint x: 461, startPoint y: 245, endPoint x: 451, endPoint y: 245, distance: 10.1
type input "38"
type input "42"
drag, startPoint x: 456, startPoint y: 243, endPoint x: 450, endPoint y: 243, distance: 5.6
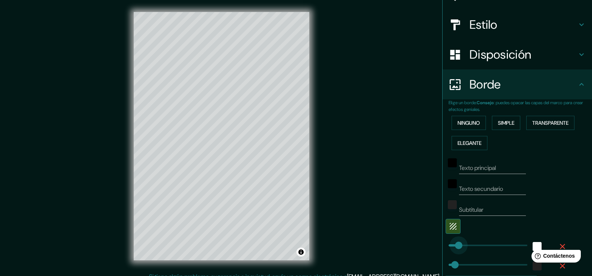
type input "38"
type input "0"
drag, startPoint x: 451, startPoint y: 243, endPoint x: 441, endPoint y: 243, distance: 9.4
type input "38"
type input "31"
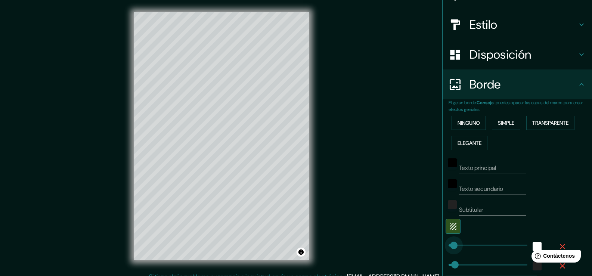
type input "38"
type input "20"
type input "45"
type input "54"
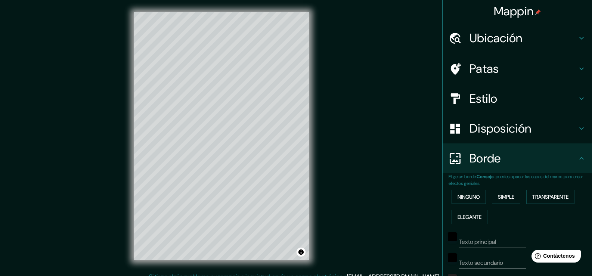
scroll to position [0, 0]
click at [470, 127] on font "Disposición" at bounding box center [501, 129] width 62 height 16
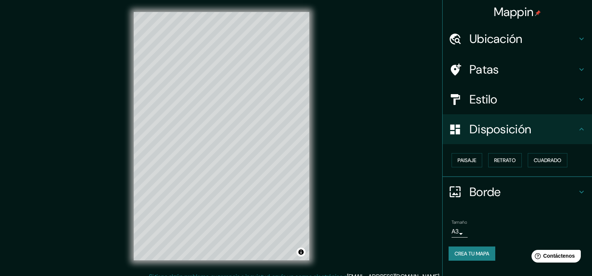
click at [471, 101] on font "Estilo" at bounding box center [484, 100] width 28 height 16
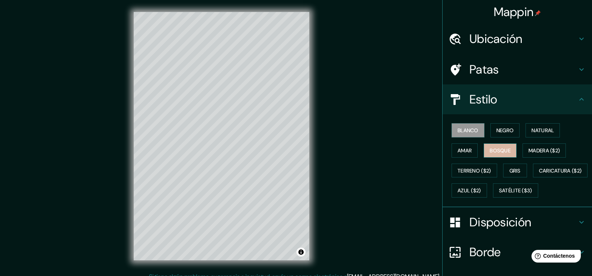
click at [492, 152] on font "Bosque" at bounding box center [500, 150] width 21 height 7
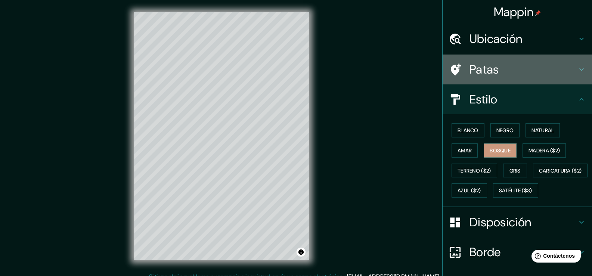
drag, startPoint x: 475, startPoint y: 67, endPoint x: 477, endPoint y: 87, distance: 19.9
click at [477, 87] on ul "Ubicación Viru, Departamento de La Libertad, Perú Virus Departamento de La Libe…" at bounding box center [517, 177] width 149 height 306
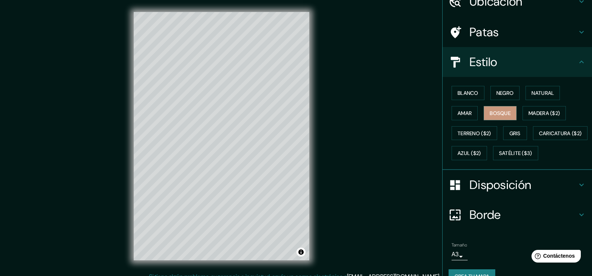
click at [479, 193] on font "Disposición" at bounding box center [501, 185] width 62 height 16
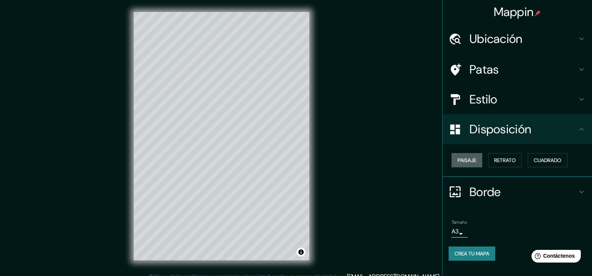
click at [475, 158] on font "Paisaje" at bounding box center [467, 160] width 19 height 7
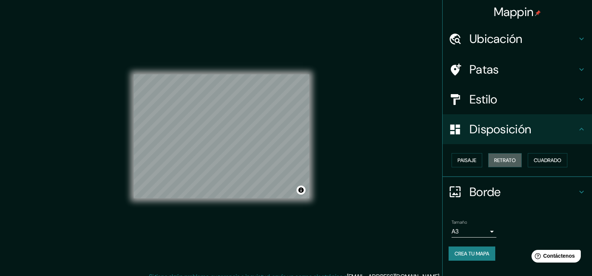
drag, startPoint x: 501, startPoint y: 162, endPoint x: 499, endPoint y: 192, distance: 30.4
click at [499, 192] on ul "Ubicación Viru, Departamento de La Libertad, Perú Virus Departamento de La Libe…" at bounding box center [517, 147] width 149 height 246
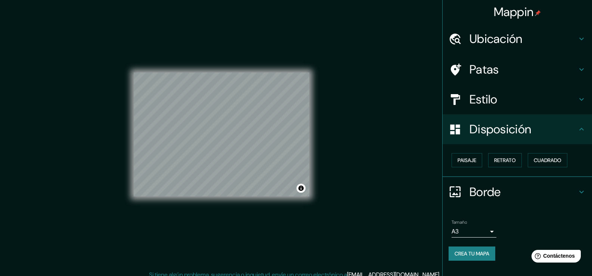
scroll to position [8, 0]
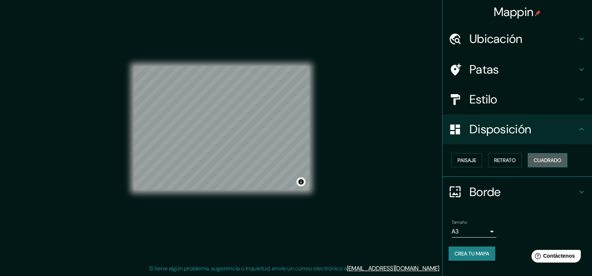
click at [538, 157] on font "Cuadrado" at bounding box center [548, 160] width 28 height 10
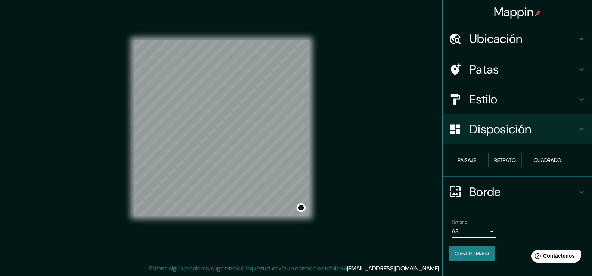
click at [463, 160] on font "Paisaje" at bounding box center [467, 160] width 19 height 7
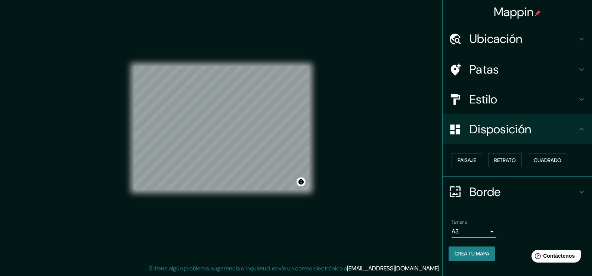
click at [493, 191] on font "Borde" at bounding box center [485, 192] width 31 height 16
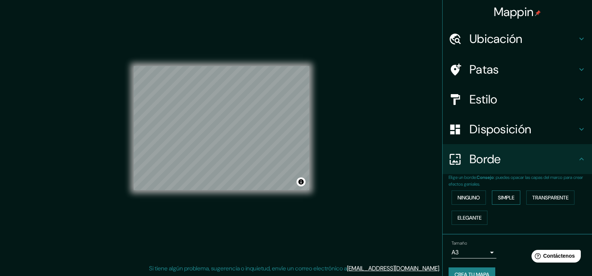
click at [498, 199] on font "Simple" at bounding box center [506, 197] width 16 height 7
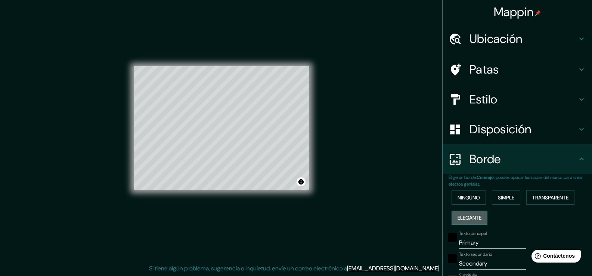
click at [469, 219] on font "Elegante" at bounding box center [470, 218] width 24 height 7
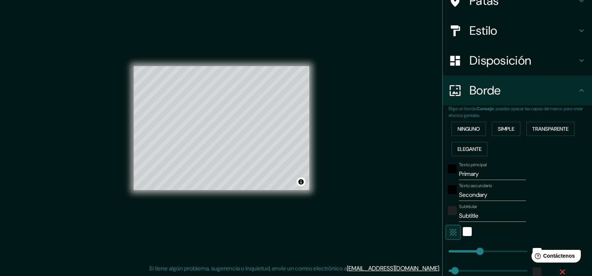
scroll to position [112, 0]
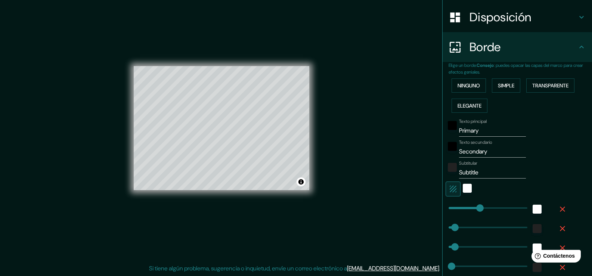
click at [450, 188] on icon "button" at bounding box center [453, 189] width 7 height 7
type input "38"
type input "19"
type input "0"
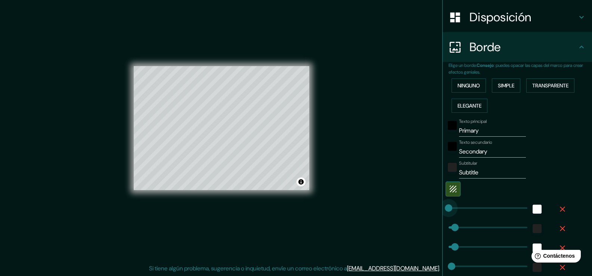
drag, startPoint x: 476, startPoint y: 207, endPoint x: 408, endPoint y: 209, distance: 68.0
type input "38"
type input "19"
type input "71"
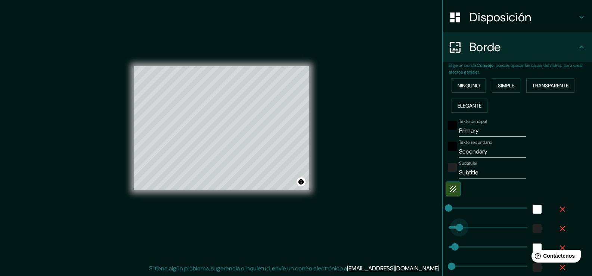
type input "38"
type input "19"
type input "54"
type input "38"
type input "19"
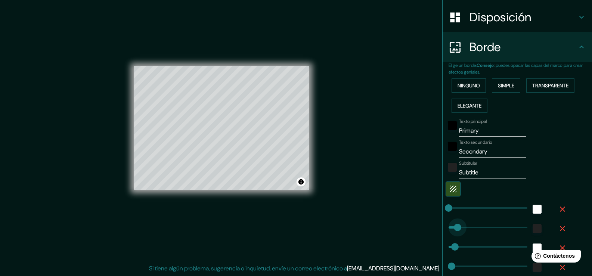
type input "40"
type input "38"
type input "19"
type input "69"
type input "19"
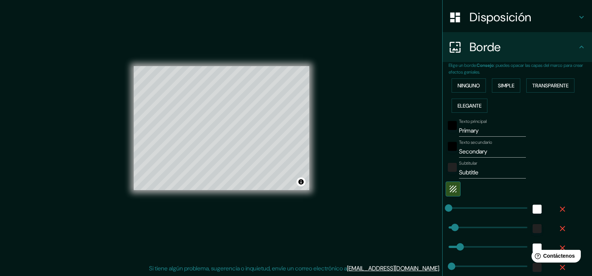
type input "71"
type input "54"
type input "40"
type input "36"
type input "31"
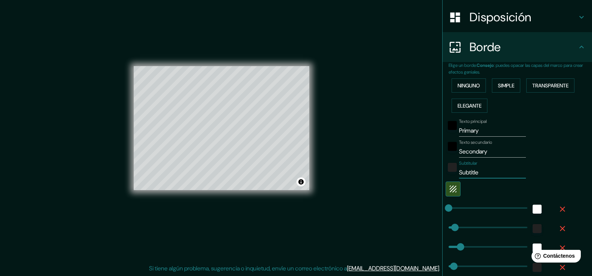
drag, startPoint x: 475, startPoint y: 171, endPoint x: 415, endPoint y: 170, distance: 60.2
click at [418, 170] on div "Mappin Ubicación Viru, Departamento de La Libertad, Perú Virus Departamento de …" at bounding box center [296, 134] width 592 height 284
drag, startPoint x: 490, startPoint y: 149, endPoint x: 428, endPoint y: 151, distance: 61.3
click at [434, 151] on div "Mappin Ubicación Viru, Departamento de La Libertad, Perú Virus Departamento de …" at bounding box center [296, 134] width 592 height 284
drag, startPoint x: 503, startPoint y: 133, endPoint x: 431, endPoint y: 133, distance: 71.8
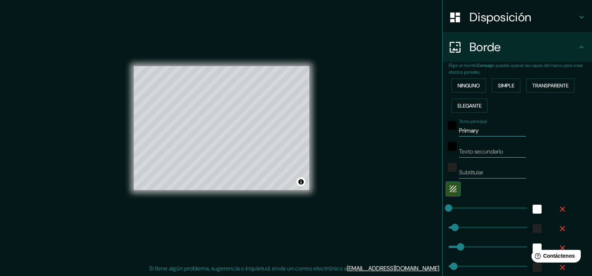
click at [443, 133] on div "Elige un borde. Consejo : puedes opacar las capas del marco para crear efectos …" at bounding box center [517, 180] width 149 height 236
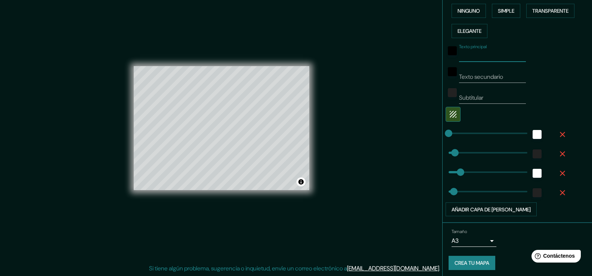
scroll to position [190, 0]
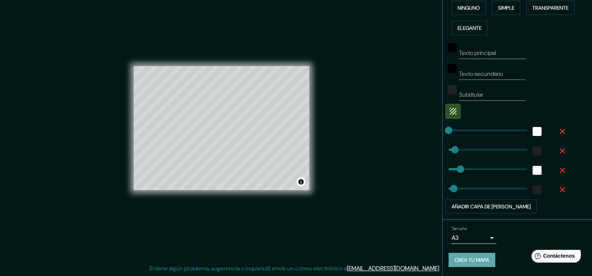
click at [471, 260] on font "Crea tu mapa" at bounding box center [472, 260] width 35 height 7
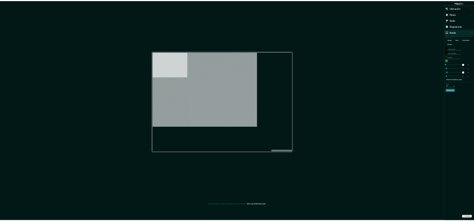
scroll to position [0, 0]
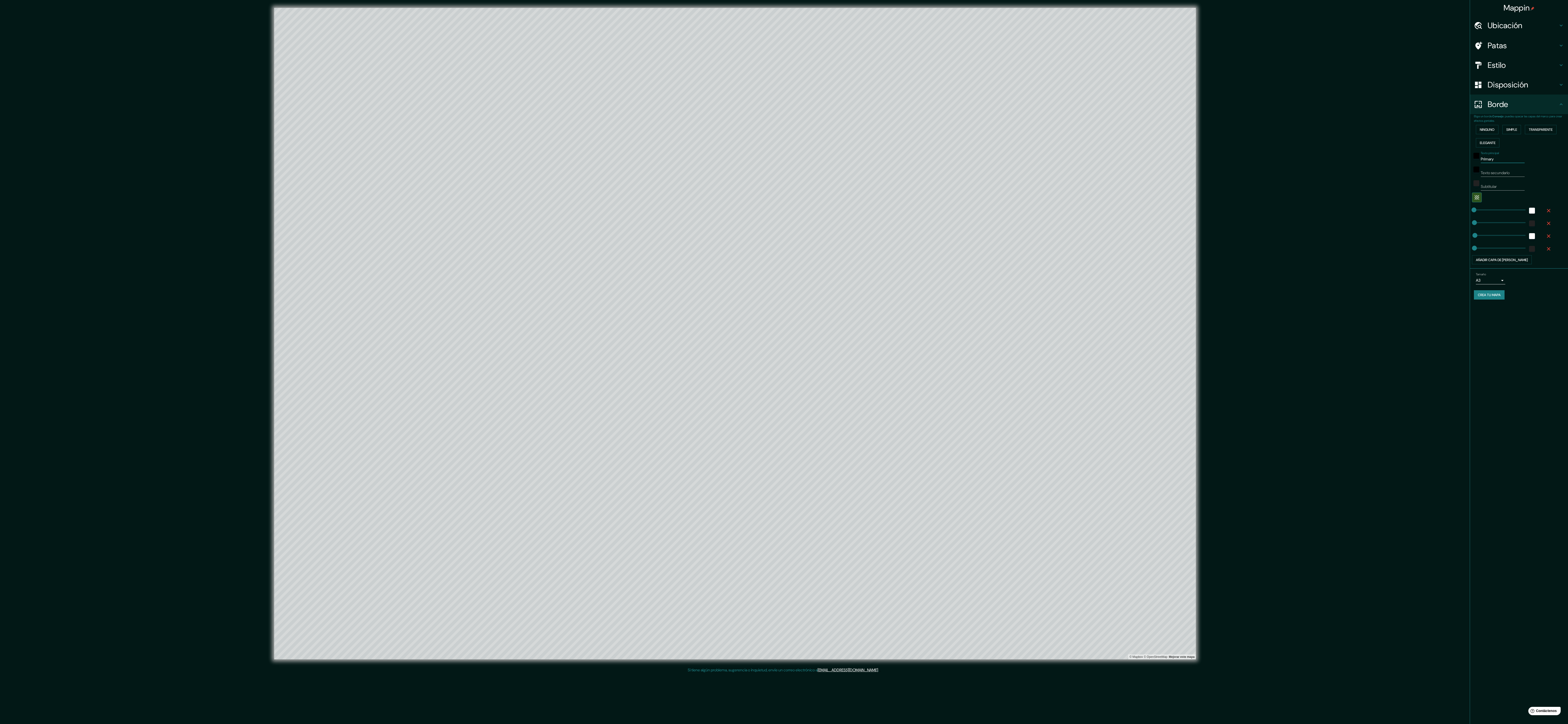
type input "Primary"
click at [388, 181] on div "© Mapbox © OpenStreetMap Mejorar este mapa" at bounding box center [735, 333] width 1411 height 651
drag, startPoint x: 1501, startPoint y: 166, endPoint x: 1241, endPoint y: 168, distance: 260.0
click at [388, 164] on div "Mappin Ubicación Viru, Departamento de La Libertad, Perú Virus Departamento de …" at bounding box center [784, 337] width 1568 height 675
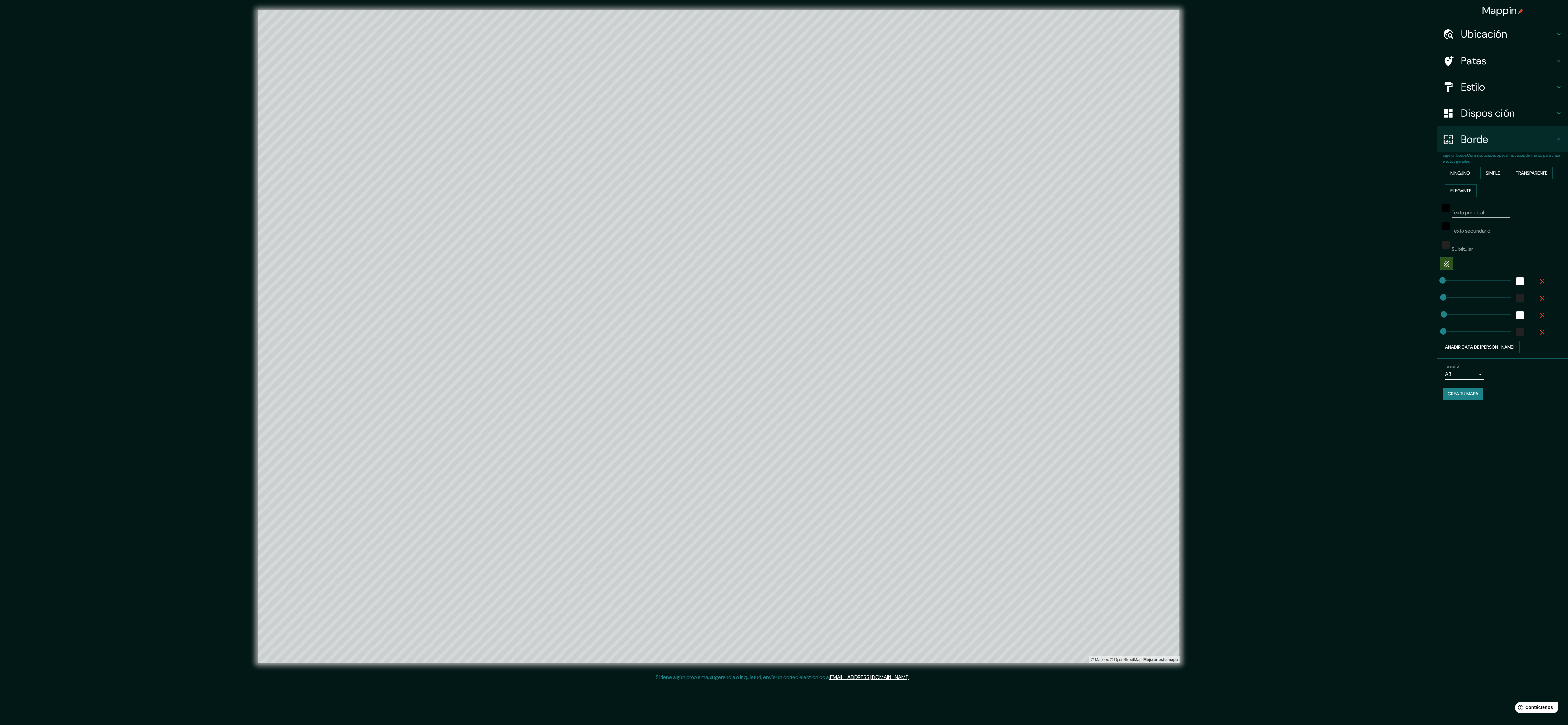
drag, startPoint x: 1293, startPoint y: 243, endPoint x: 1256, endPoint y: 246, distance: 37.1
click at [517, 241] on div "© Mapbox © OpenStreetMap Mejorar este mapa" at bounding box center [718, 337] width 1412 height 652
drag, startPoint x: 487, startPoint y: 722, endPoint x: 1259, endPoint y: 378, distance: 845.2
click at [517, 241] on div "© Mapbox © OpenStreetMap Mejorar este mapa" at bounding box center [718, 337] width 1412 height 652
drag, startPoint x: 1256, startPoint y: 266, endPoint x: 1230, endPoint y: 267, distance: 26.0
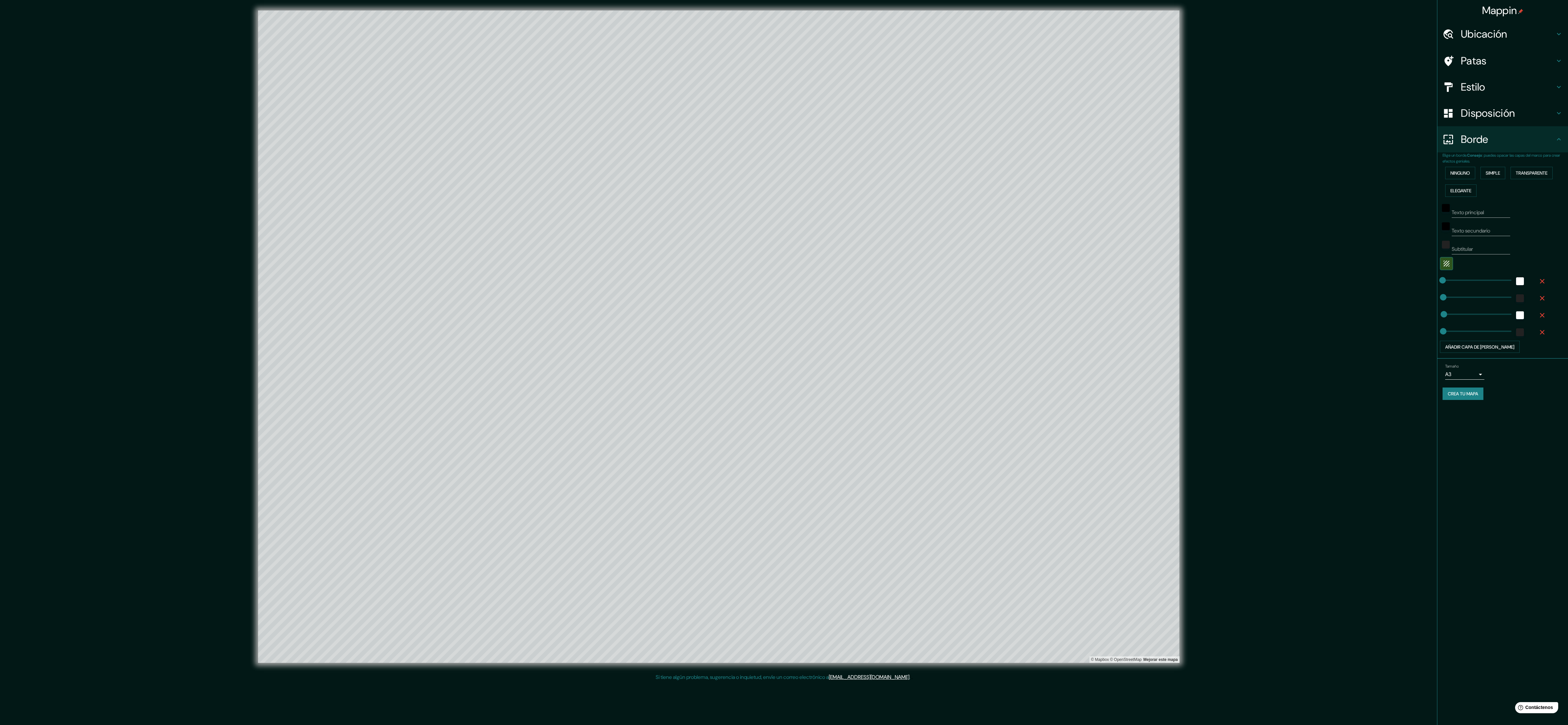
click at [517, 241] on div "© Mapbox © OpenStreetMap Mejorar este mapa" at bounding box center [718, 337] width 1412 height 652
click at [517, 129] on div "© Mapbox © OpenStreetMap Mejorar este mapa" at bounding box center [718, 337] width 1412 height 652
click at [86, 241] on div "© Mapbox © OpenStreetMap Mejorar este mapa" at bounding box center [718, 337] width 1412 height 652
click at [517, 241] on font "Crea tu mapa" at bounding box center [1462, 394] width 31 height 9
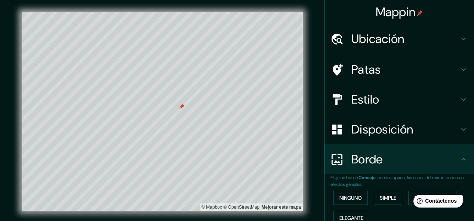
click at [180, 109] on div at bounding box center [182, 107] width 6 height 6
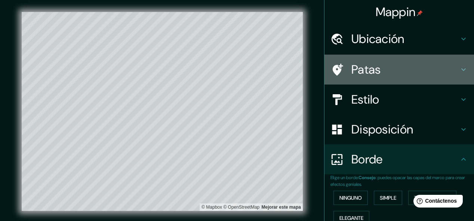
click at [353, 75] on font "Patas" at bounding box center [366, 70] width 30 height 16
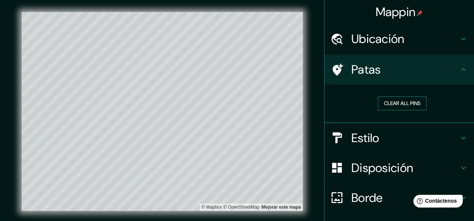
click at [392, 106] on button "Clear all pins" at bounding box center [402, 103] width 49 height 14
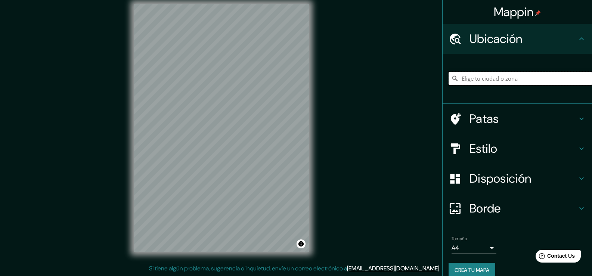
click at [458, 78] on input "Elige tu ciudad o zona" at bounding box center [521, 78] width 144 height 13
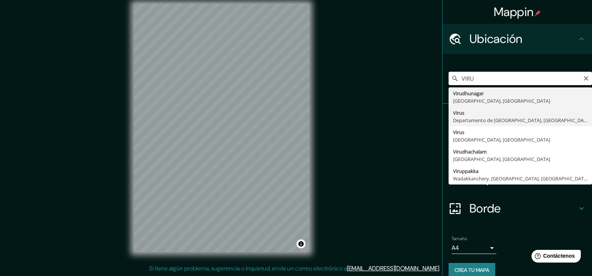
type input "Viru, Departamento de La Libertad, Perú"
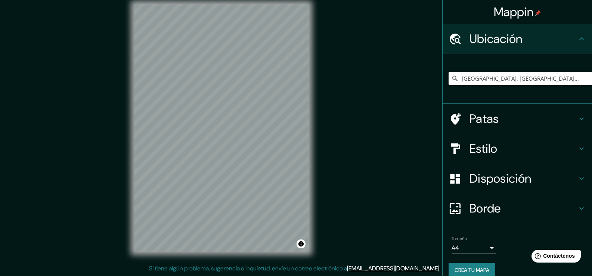
click at [458, 267] on font "Crea tu mapa" at bounding box center [472, 270] width 35 height 7
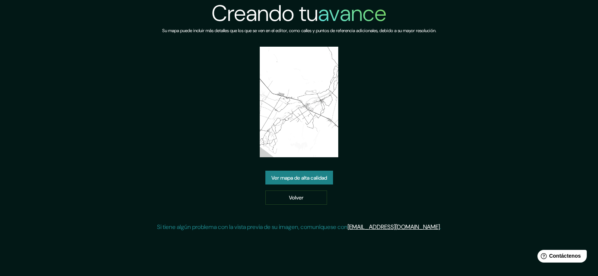
click at [295, 182] on font "Ver mapa de alta calidad" at bounding box center [299, 178] width 56 height 10
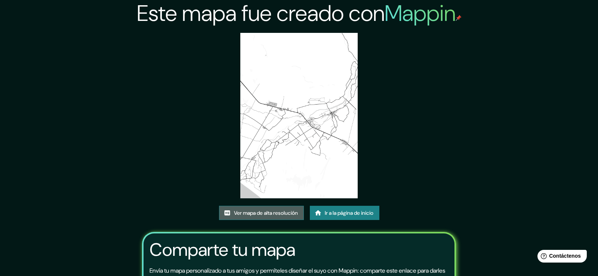
click at [258, 208] on font "Ver mapa de alta resolución" at bounding box center [266, 213] width 64 height 10
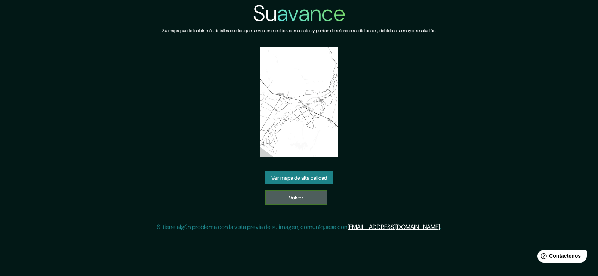
click at [283, 196] on link "Volver" at bounding box center [296, 198] width 62 height 14
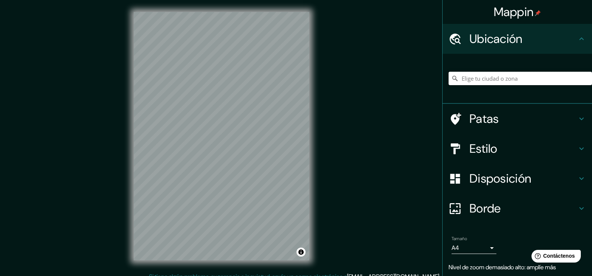
click at [515, 77] on input "Elige tu ciudad o zona" at bounding box center [521, 78] width 144 height 13
type input "[GEOGRAPHIC_DATA], [GEOGRAPHIC_DATA], [GEOGRAPHIC_DATA]"
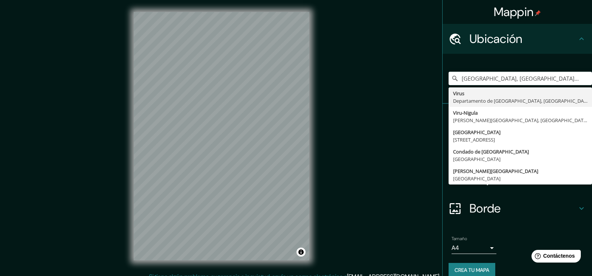
click at [364, 187] on div "Mappin Ubicación [GEOGRAPHIC_DATA], [GEOGRAPHIC_DATA], [GEOGRAPHIC_DATA] Virus …" at bounding box center [296, 142] width 592 height 284
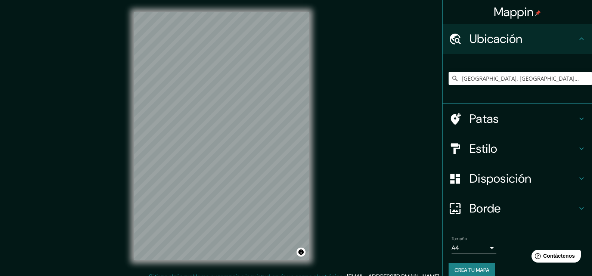
click at [470, 207] on font "Borde" at bounding box center [485, 209] width 31 height 16
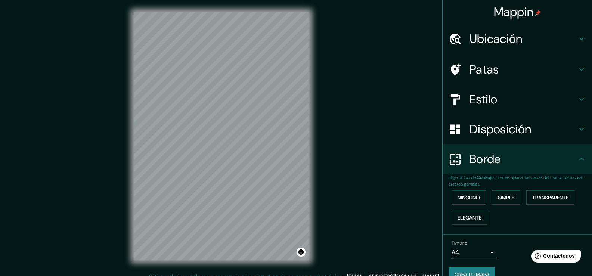
click at [478, 121] on div "Disposición" at bounding box center [517, 129] width 149 height 30
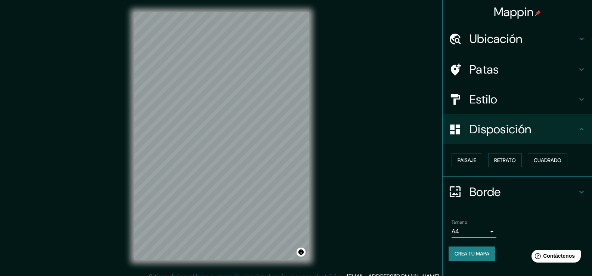
click at [466, 152] on div "Paisaje Retrato Cuadrado" at bounding box center [521, 160] width 144 height 20
click at [466, 158] on font "Paisaje" at bounding box center [467, 160] width 19 height 7
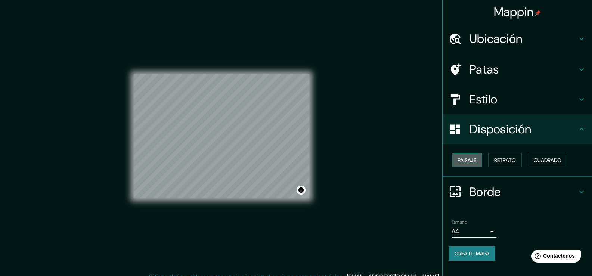
click at [473, 161] on font "Paisaje" at bounding box center [467, 160] width 19 height 7
click at [492, 158] on button "Retrato" at bounding box center [505, 160] width 34 height 14
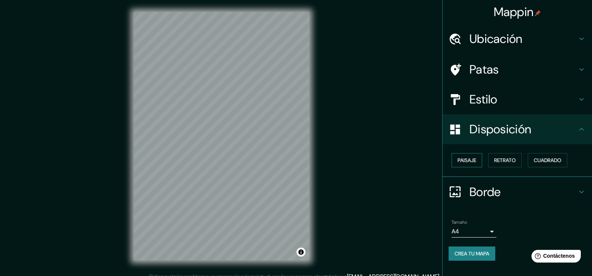
click at [474, 158] on font "Paisaje" at bounding box center [467, 160] width 19 height 7
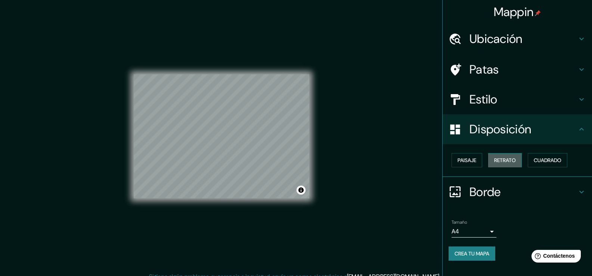
click at [493, 158] on button "Retrato" at bounding box center [505, 160] width 34 height 14
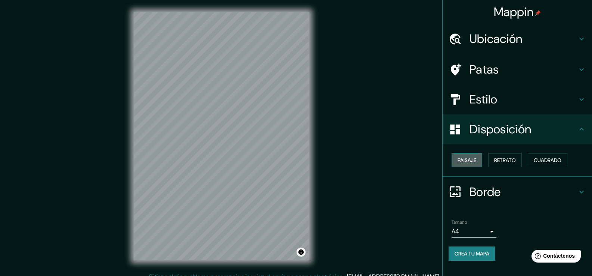
click at [481, 160] on button "Paisaje" at bounding box center [467, 160] width 31 height 14
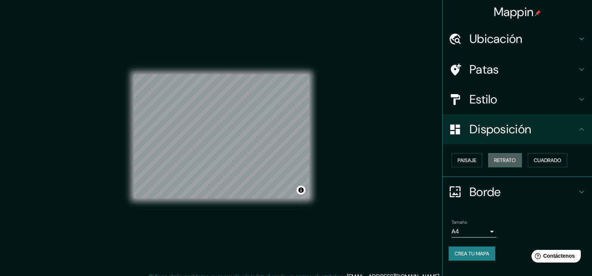
click at [494, 159] on button "Retrato" at bounding box center [505, 160] width 34 height 14
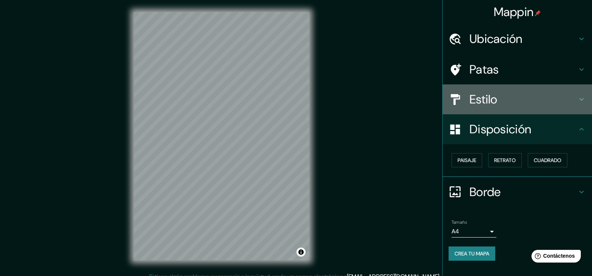
click at [488, 104] on font "Estilo" at bounding box center [484, 100] width 28 height 16
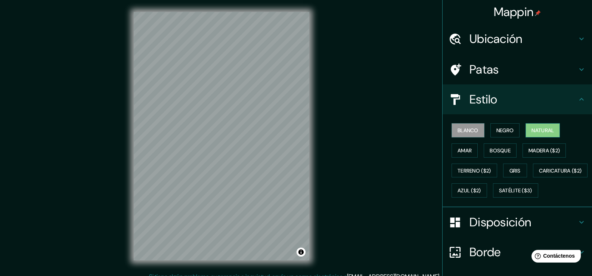
click at [532, 130] on font "Natural" at bounding box center [543, 130] width 22 height 7
click at [462, 148] on font "Amar" at bounding box center [465, 150] width 14 height 7
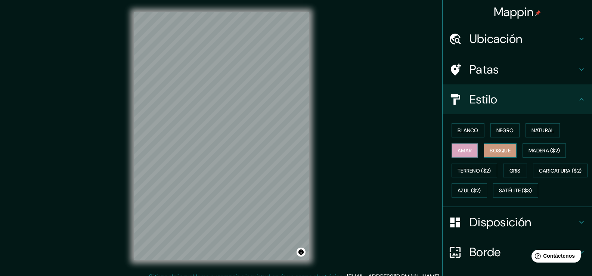
click at [490, 147] on font "Bosque" at bounding box center [500, 150] width 21 height 7
click at [539, 125] on button "Natural" at bounding box center [543, 130] width 34 height 14
click at [502, 152] on font "Bosque" at bounding box center [500, 150] width 21 height 7
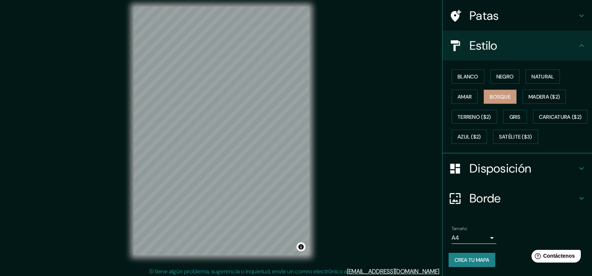
scroll to position [8, 0]
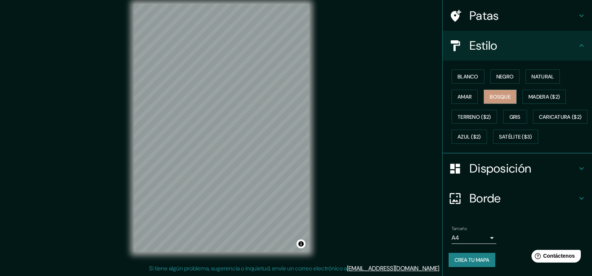
click at [461, 261] on font "Crea tu mapa" at bounding box center [472, 260] width 35 height 7
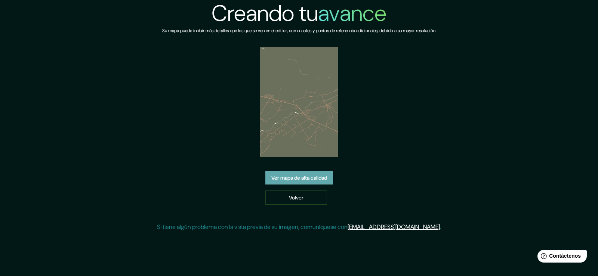
click at [306, 178] on font "Ver mapa de alta calidad" at bounding box center [299, 178] width 56 height 7
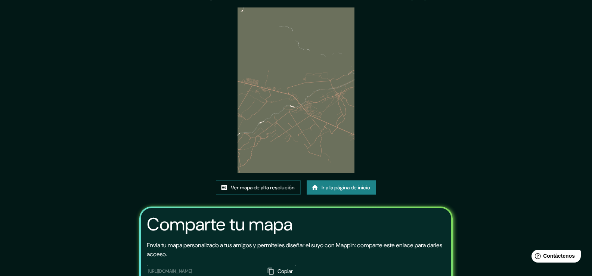
scroll to position [77, 0]
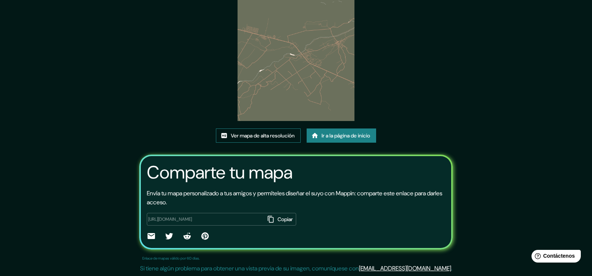
click at [282, 142] on link "Ver mapa de alta resolución" at bounding box center [258, 136] width 85 height 14
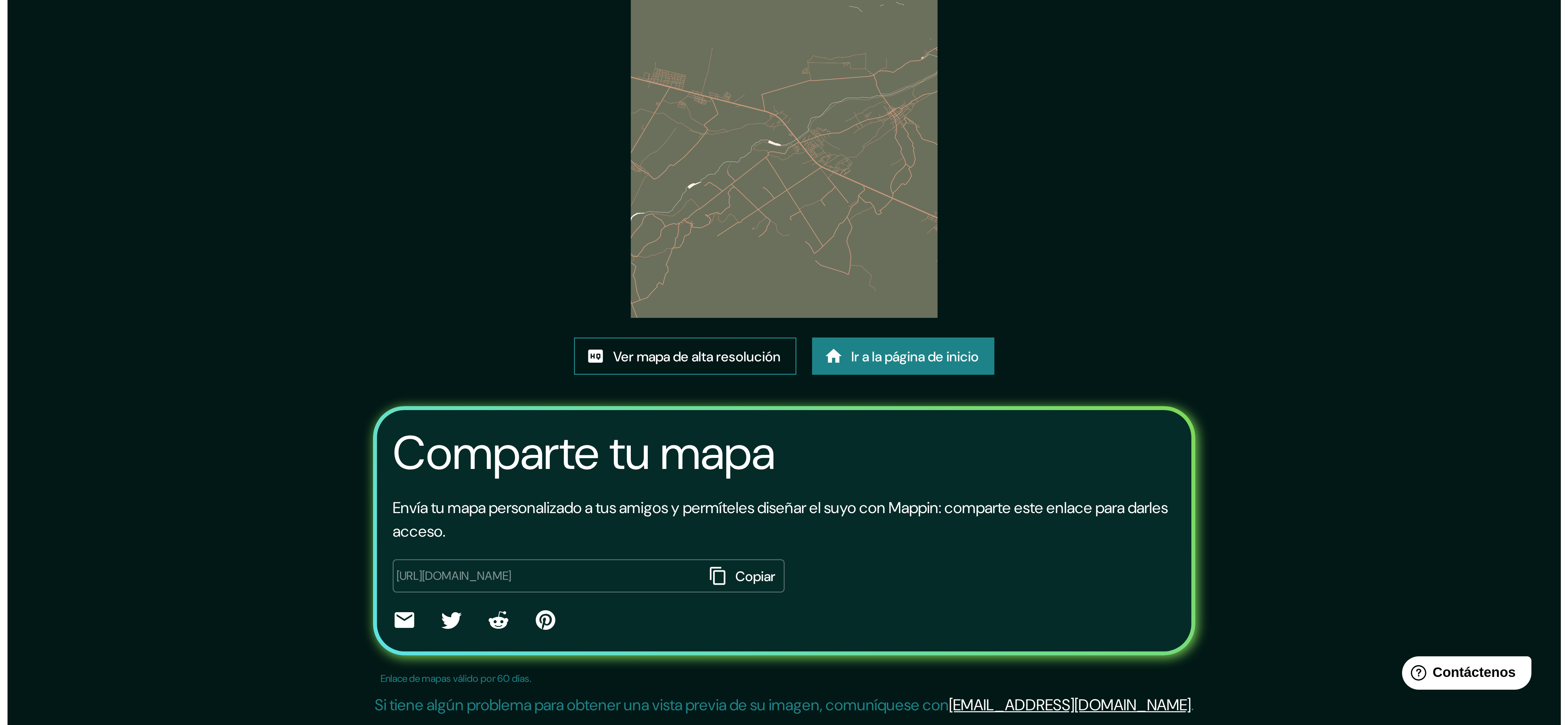
scroll to position [0, 0]
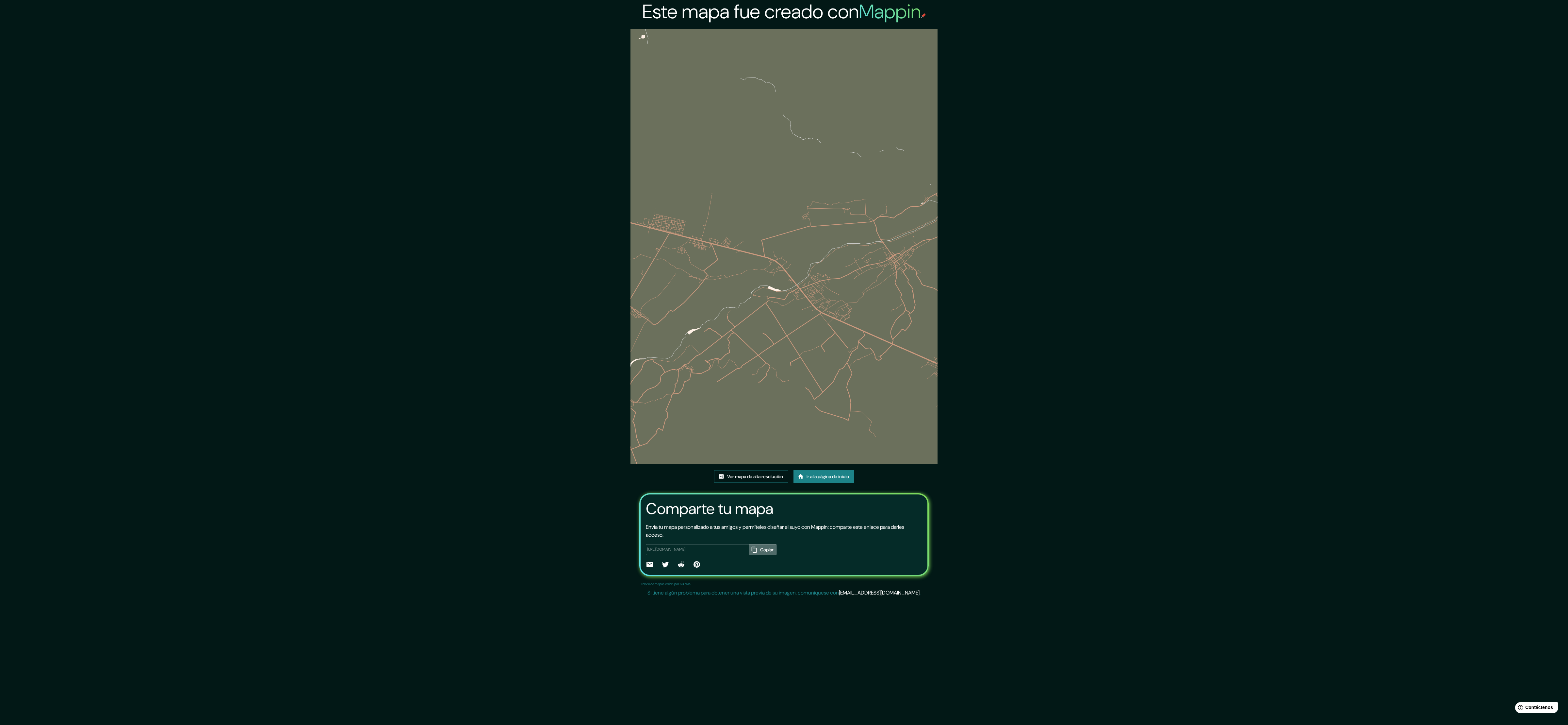
click at [523, 241] on icon "button" at bounding box center [753, 549] width 6 height 6
